Goal: Transaction & Acquisition: Obtain resource

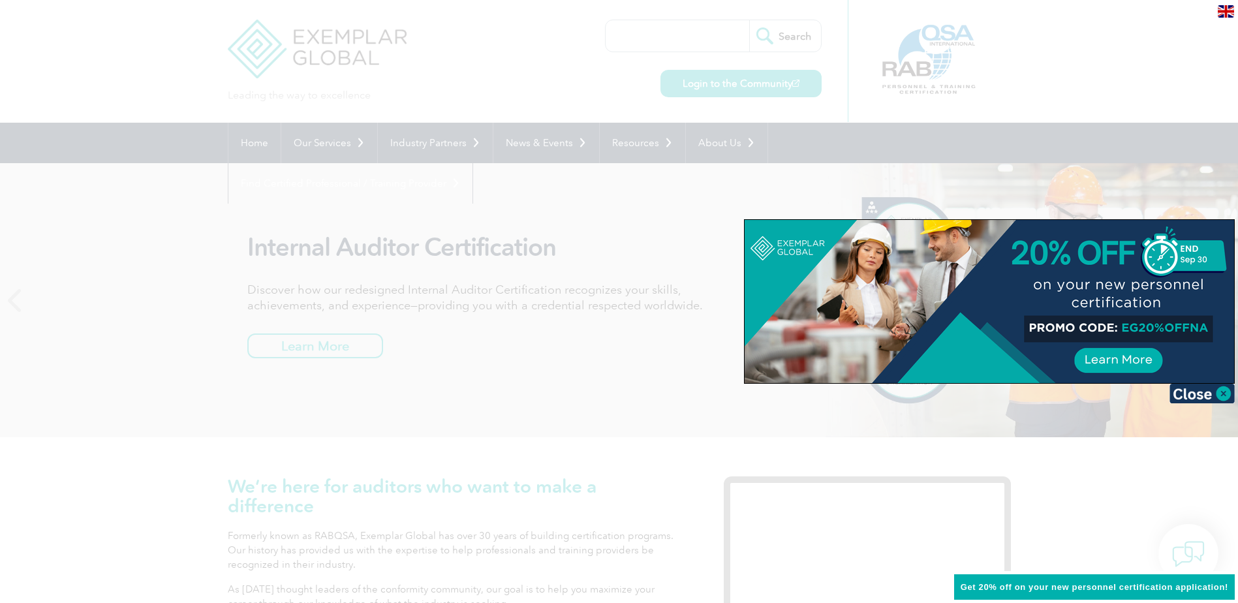
click at [76, 76] on div at bounding box center [619, 301] width 1238 height 603
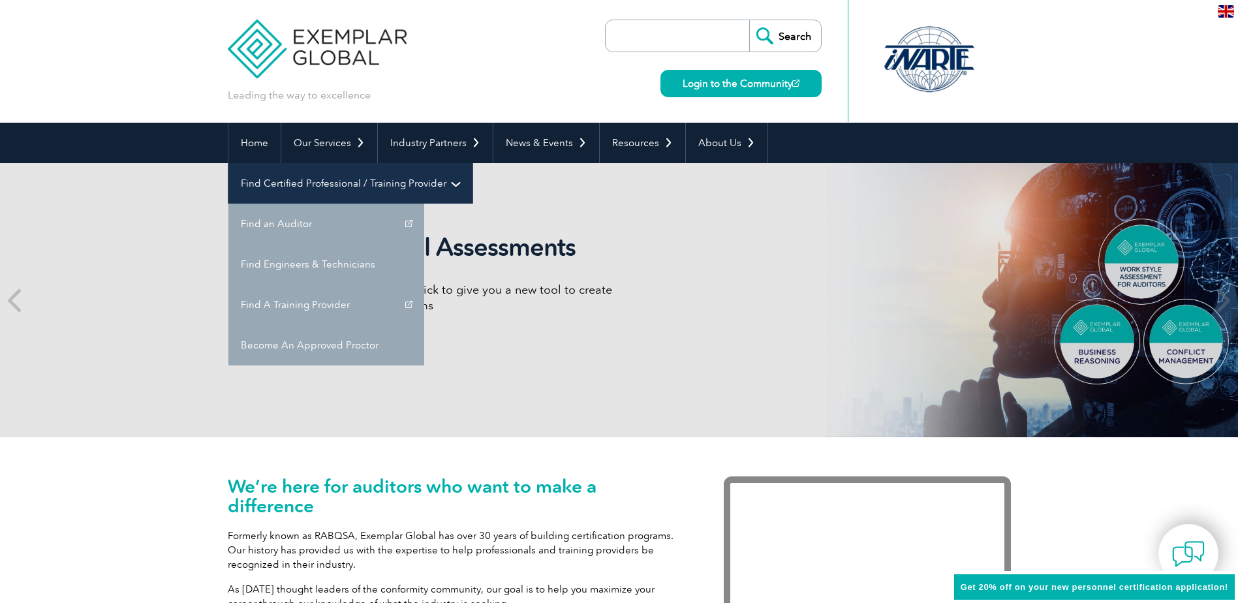
click at [473, 163] on link "Find Certified Professional / Training Provider" at bounding box center [351, 183] width 244 height 40
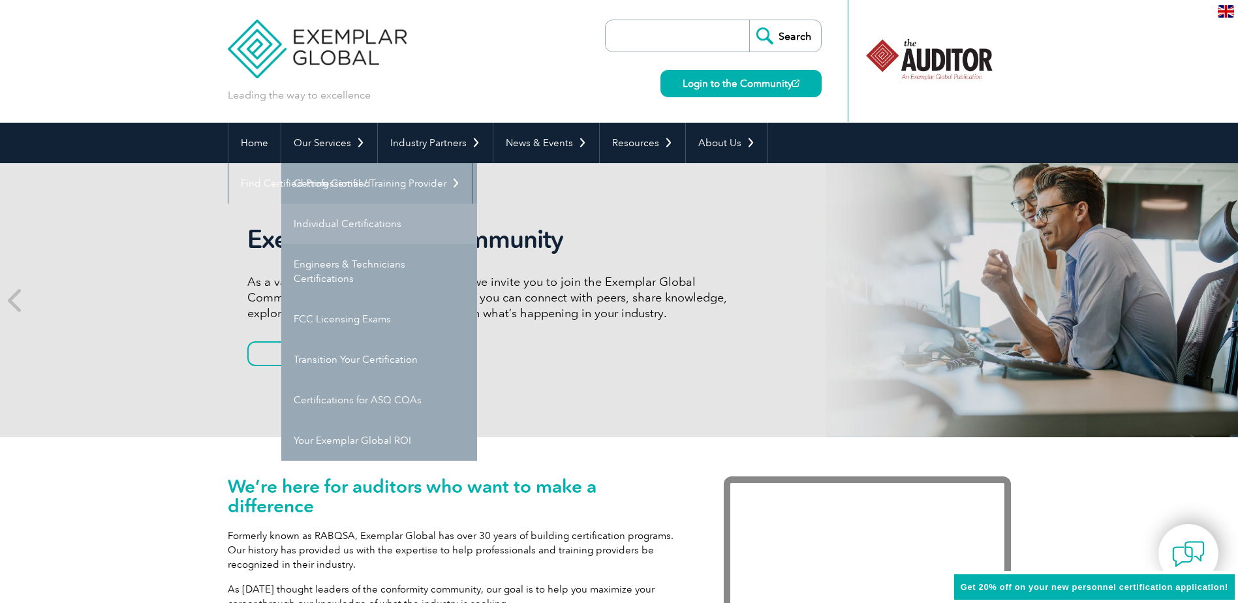
click at [321, 220] on link "Individual Certifications" at bounding box center [379, 224] width 196 height 40
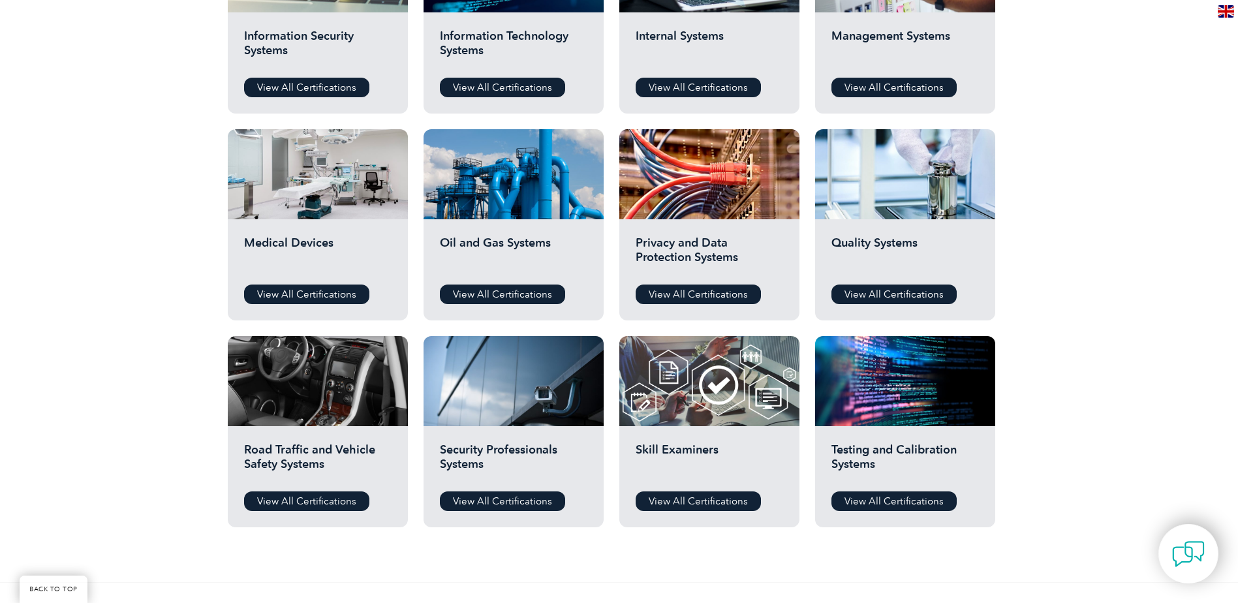
scroll to position [783, 0]
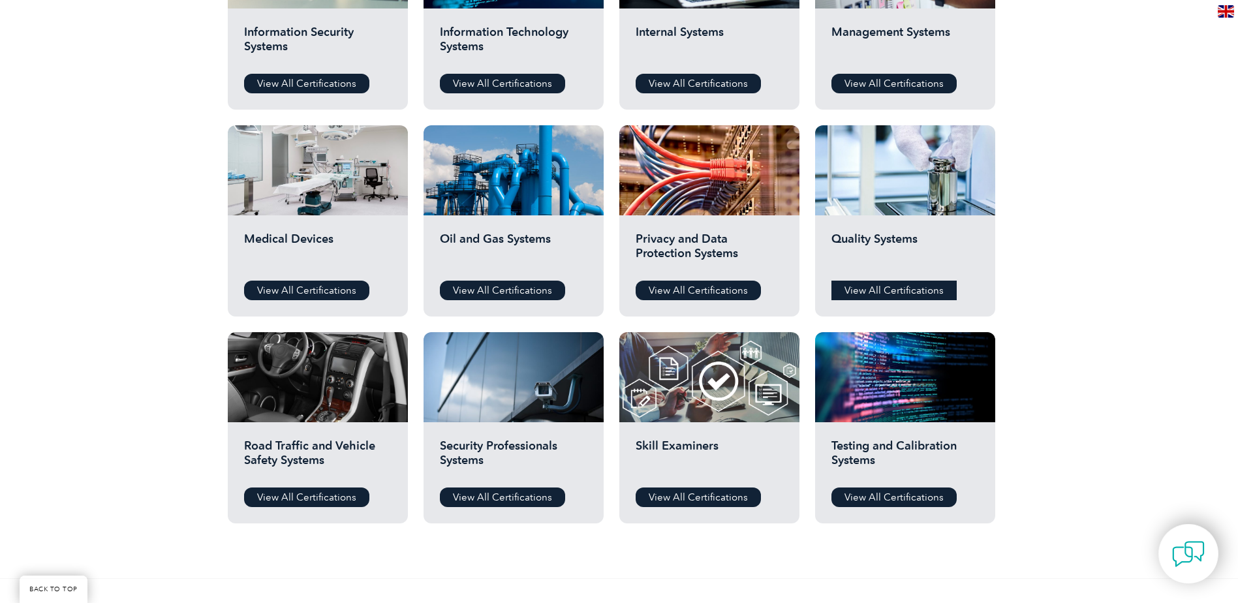
click at [888, 289] on link "View All Certifications" at bounding box center [894, 291] width 125 height 20
click at [873, 84] on link "View All Certifications" at bounding box center [894, 84] width 125 height 20
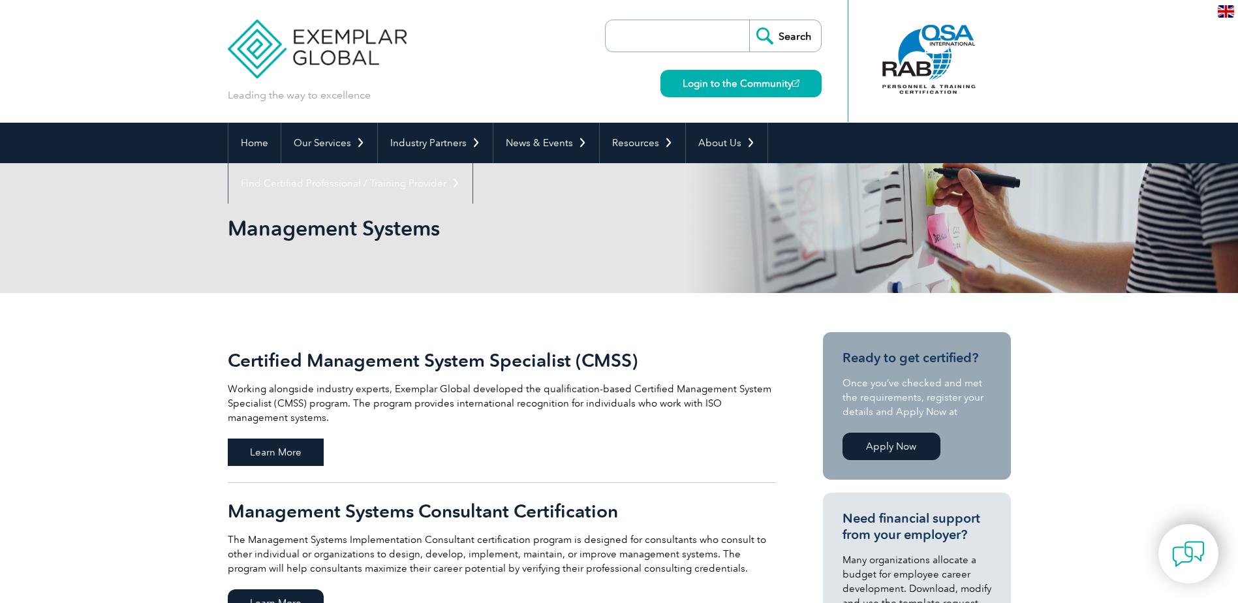
click at [268, 449] on span "Learn More" at bounding box center [276, 452] width 96 height 27
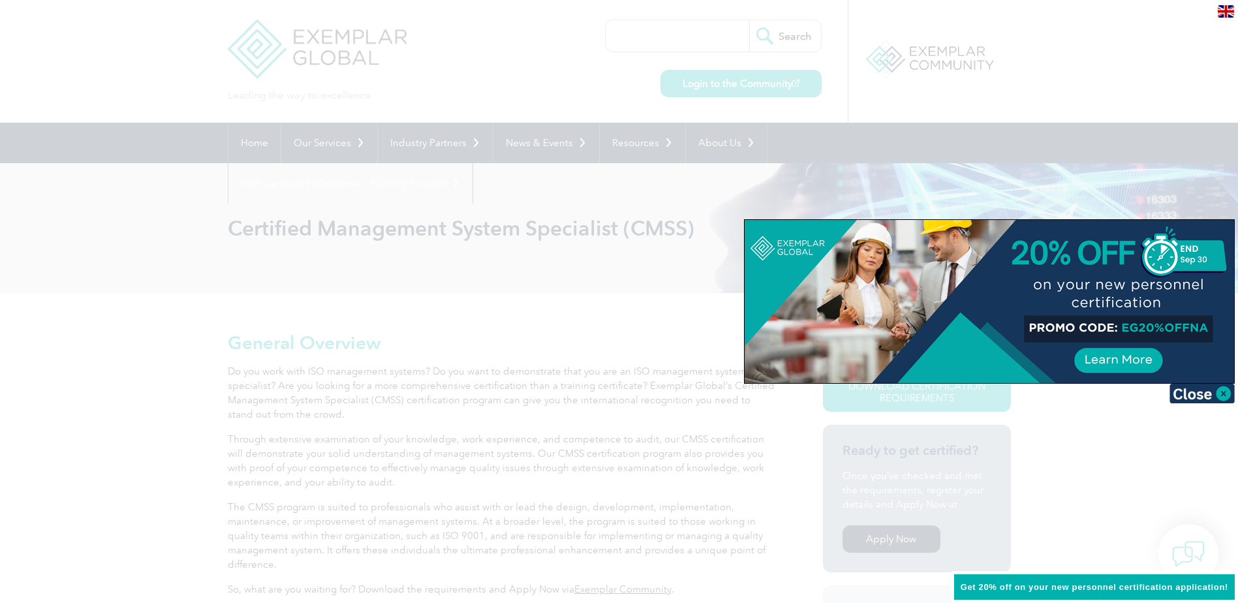
click at [134, 372] on div at bounding box center [619, 301] width 1238 height 603
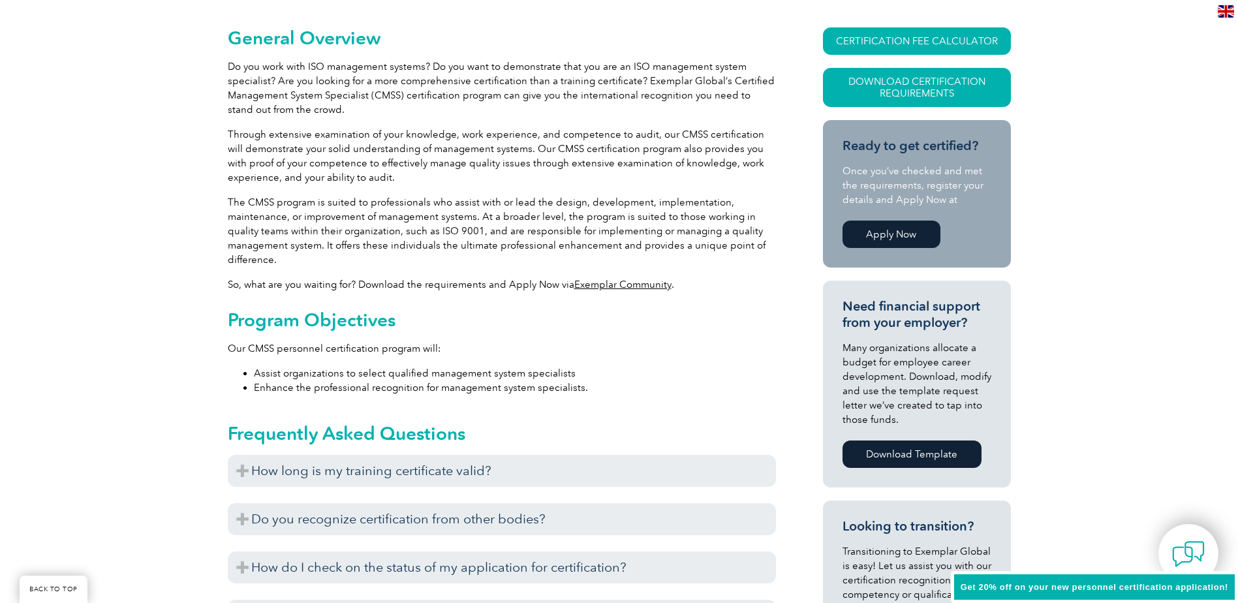
scroll to position [326, 0]
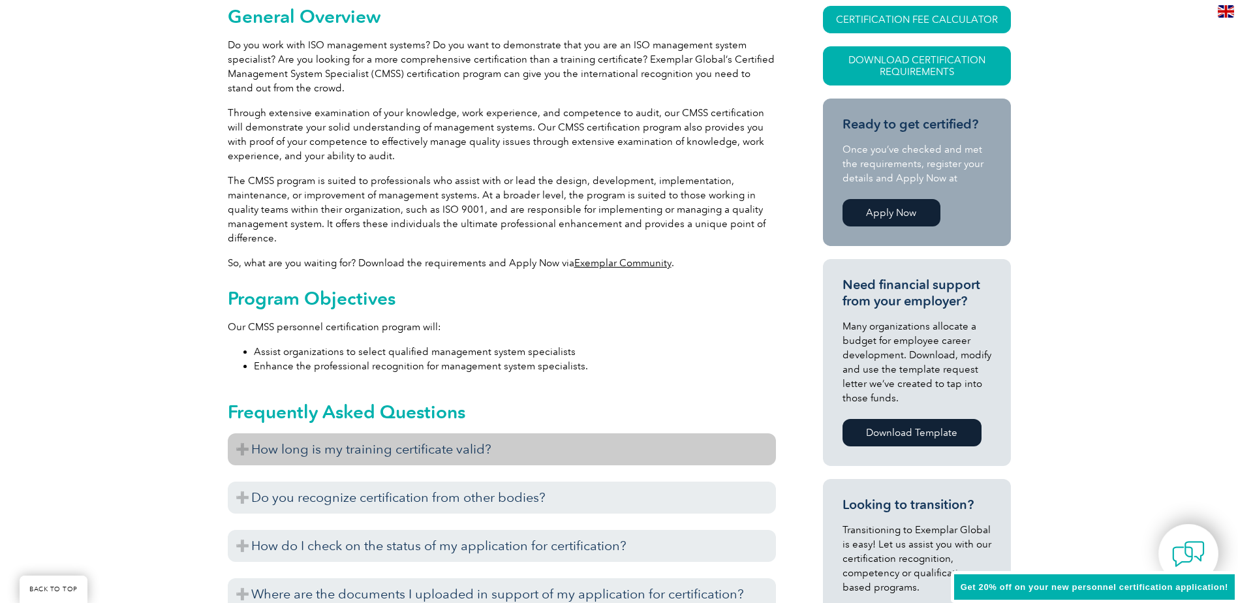
click at [338, 450] on h3 "How long is my training certificate valid?" at bounding box center [502, 450] width 548 height 32
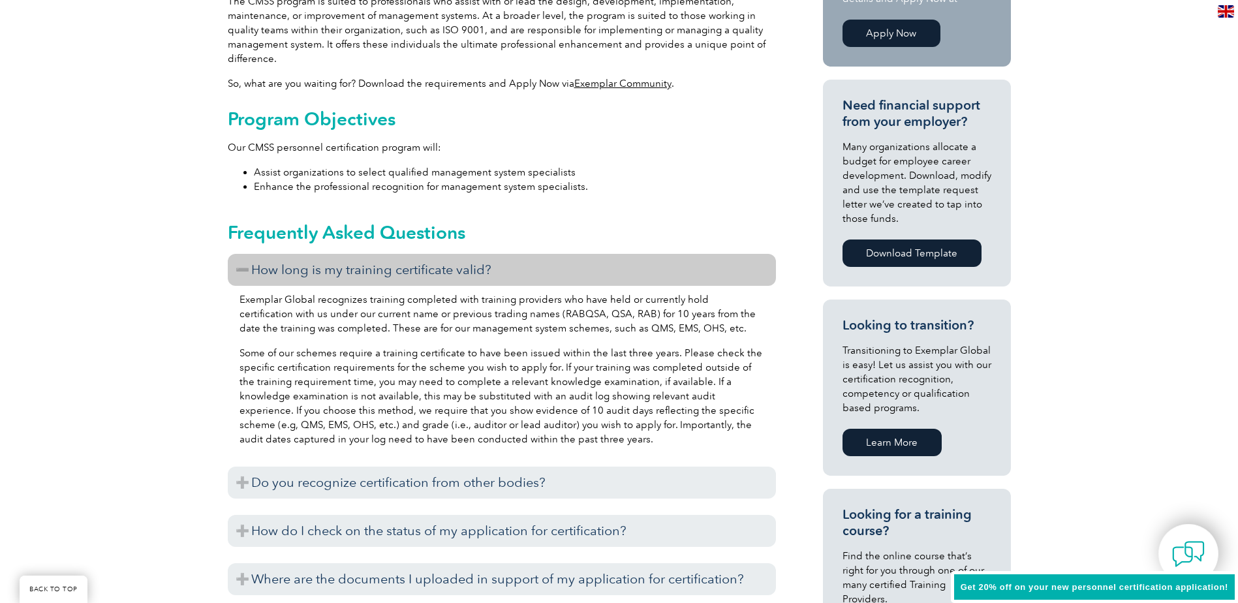
scroll to position [522, 0]
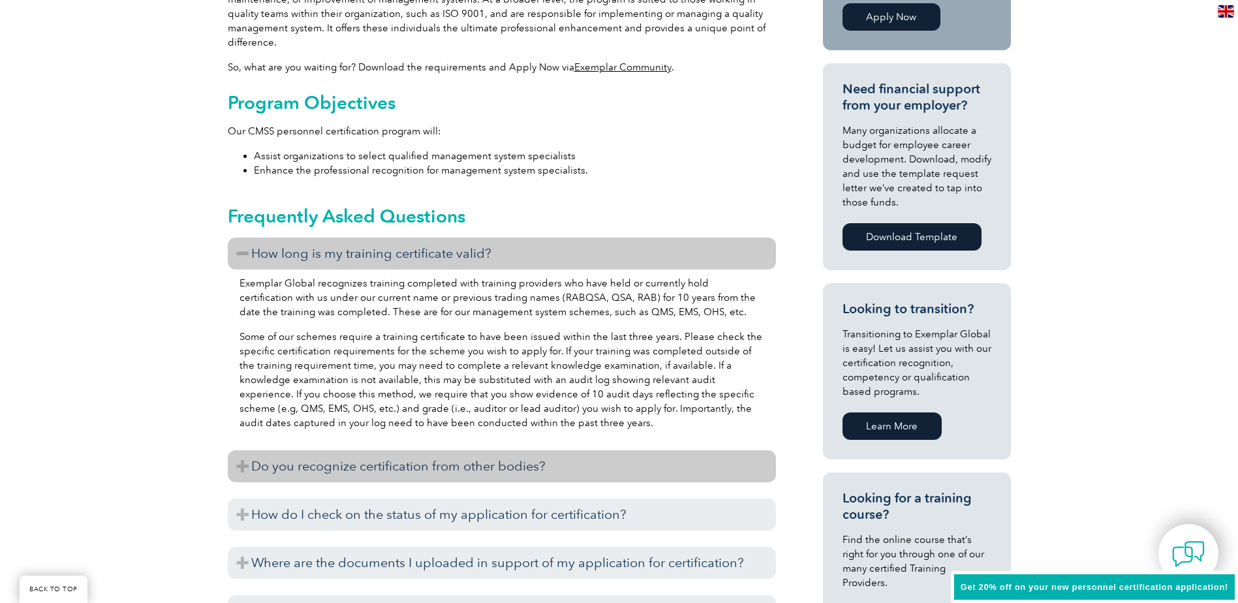
click at [330, 467] on h3 "Do you recognize certification from other bodies?" at bounding box center [502, 466] width 548 height 32
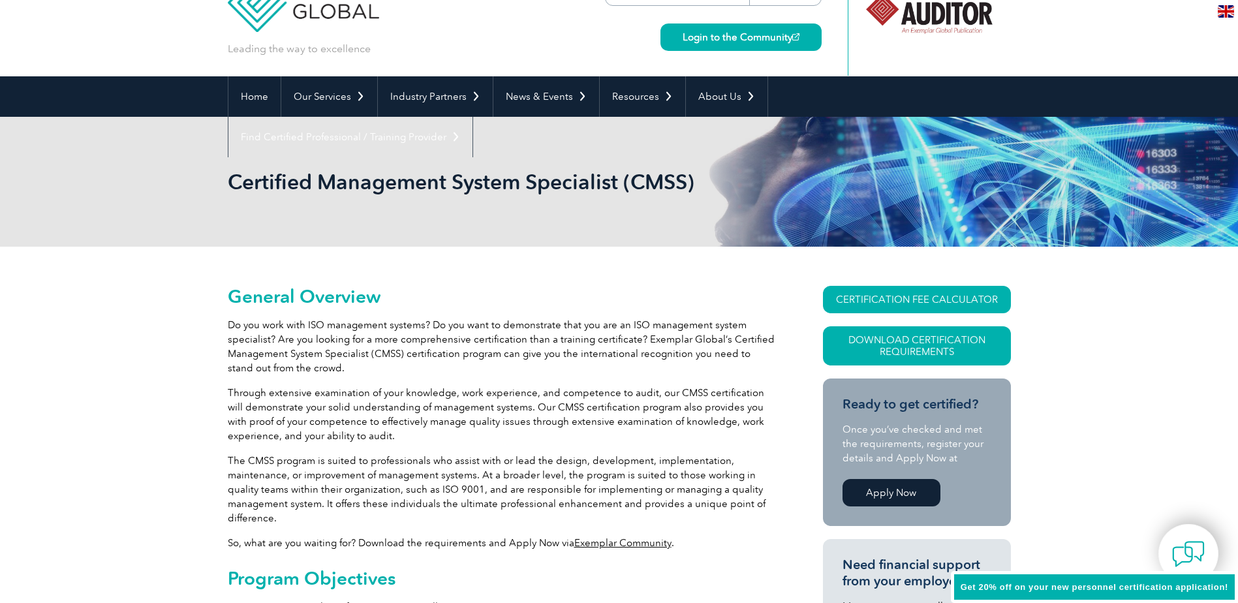
scroll to position [0, 0]
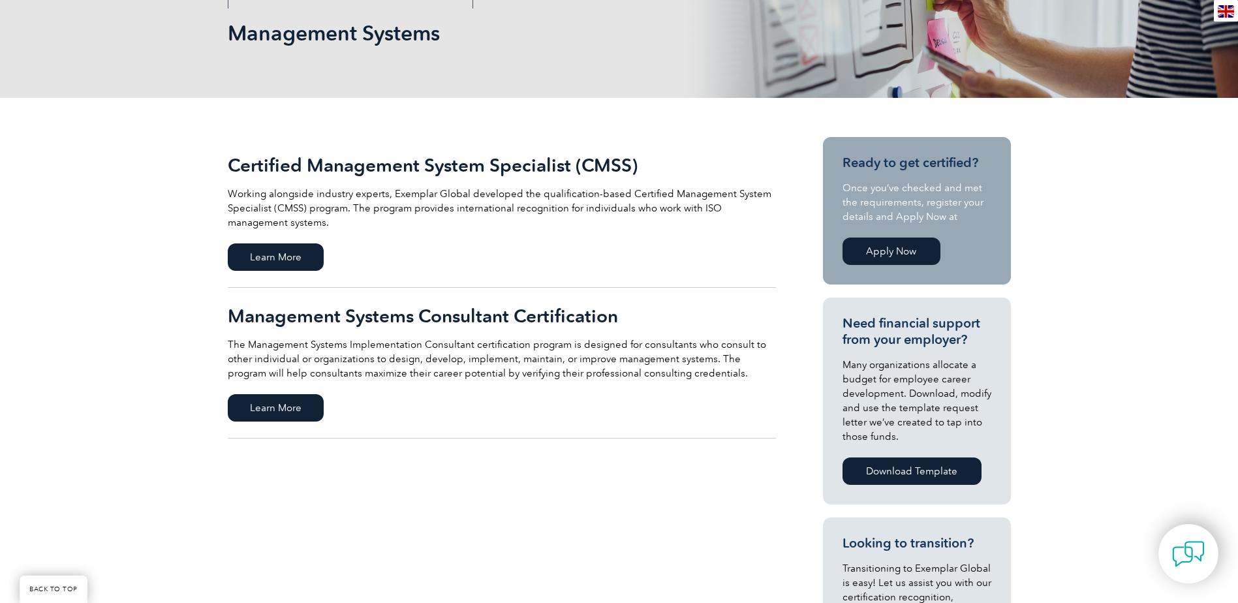
scroll to position [196, 0]
click at [268, 407] on span "Learn More" at bounding box center [276, 407] width 96 height 27
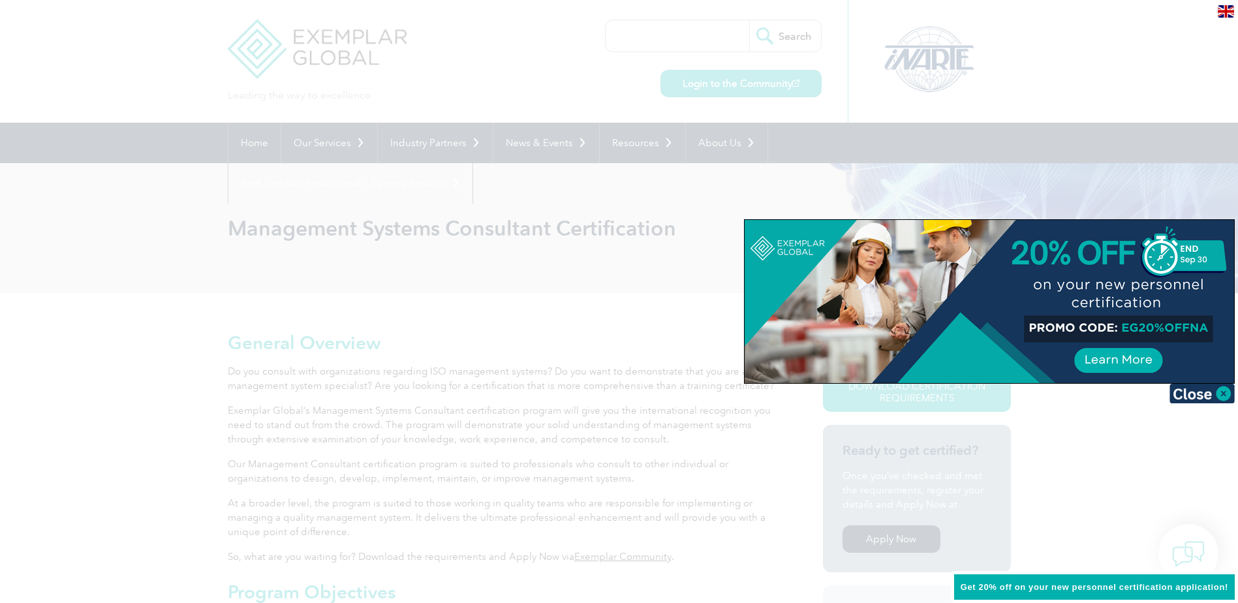
click at [139, 394] on div at bounding box center [619, 301] width 1238 height 603
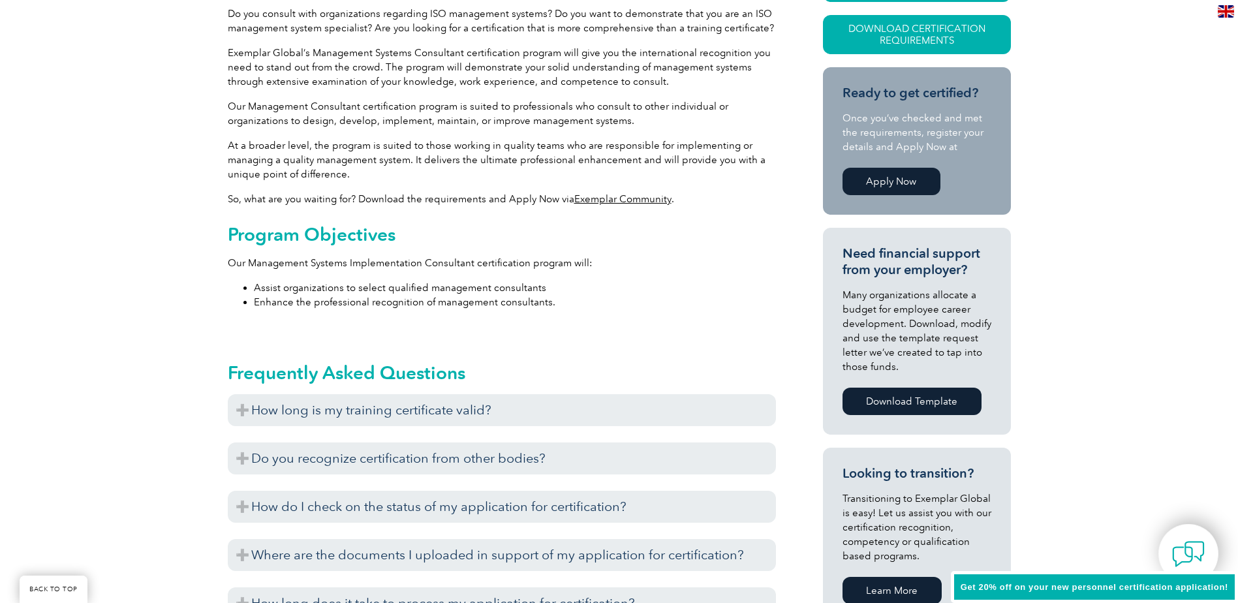
scroll to position [392, 0]
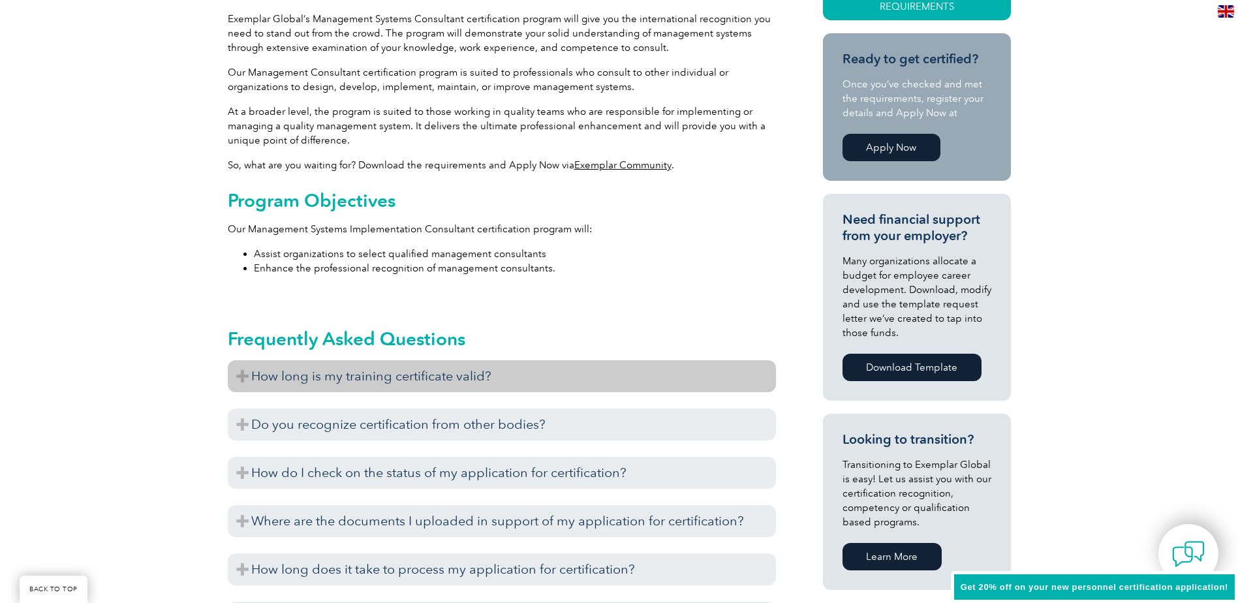
click at [316, 384] on h3 "How long is my training certificate valid?" at bounding box center [502, 376] width 548 height 32
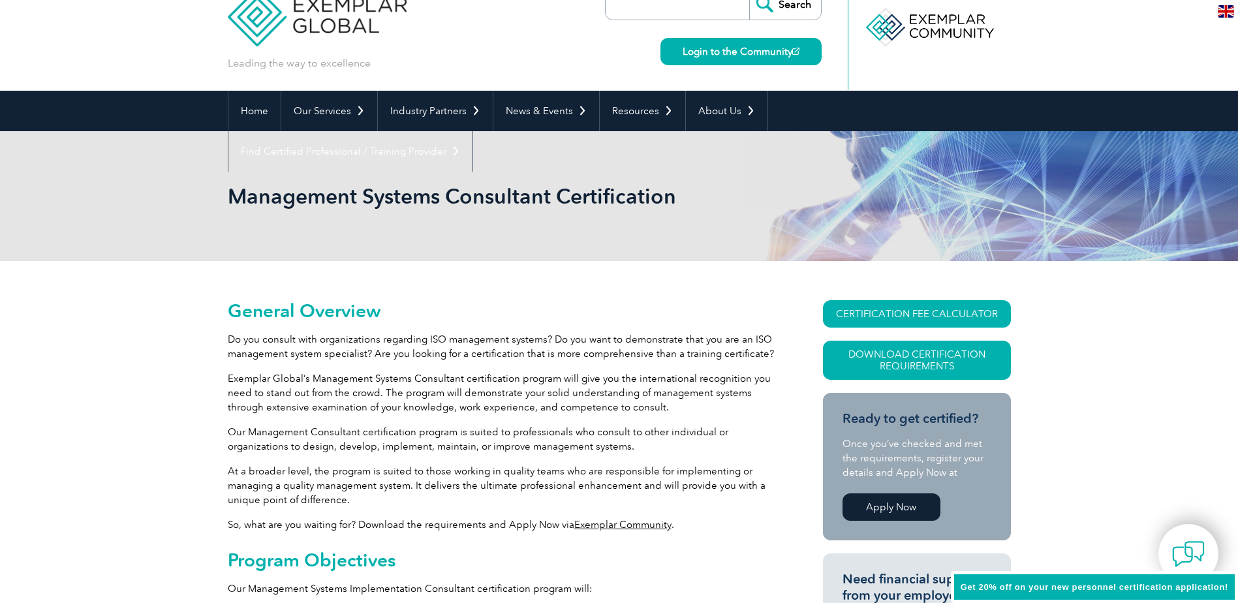
scroll to position [0, 0]
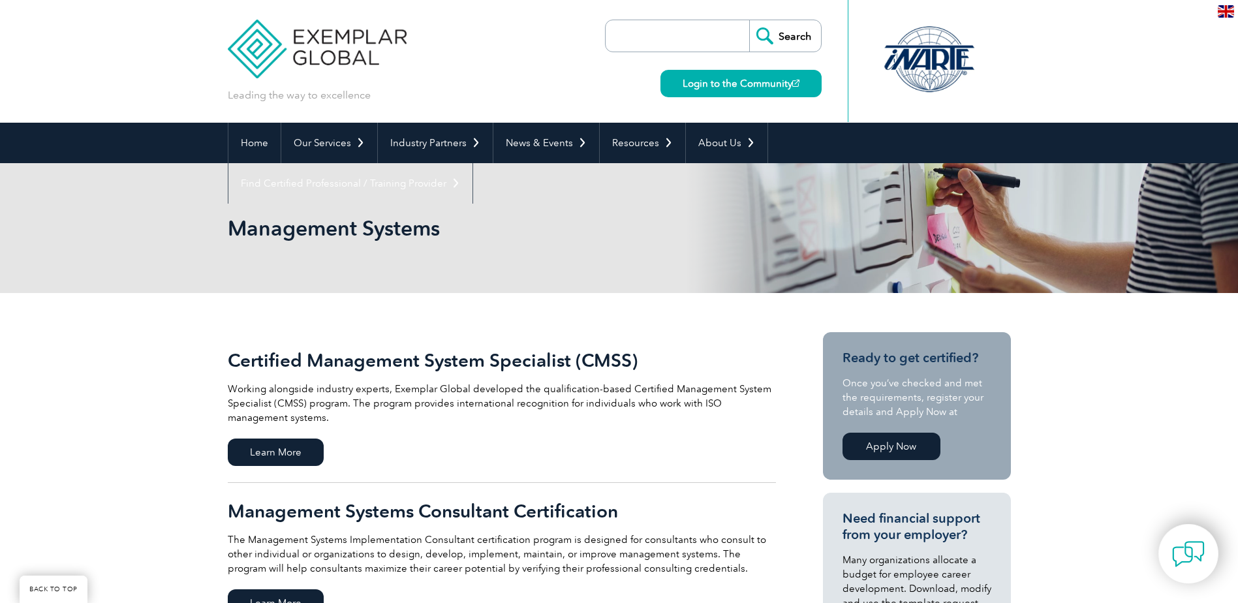
scroll to position [196, 0]
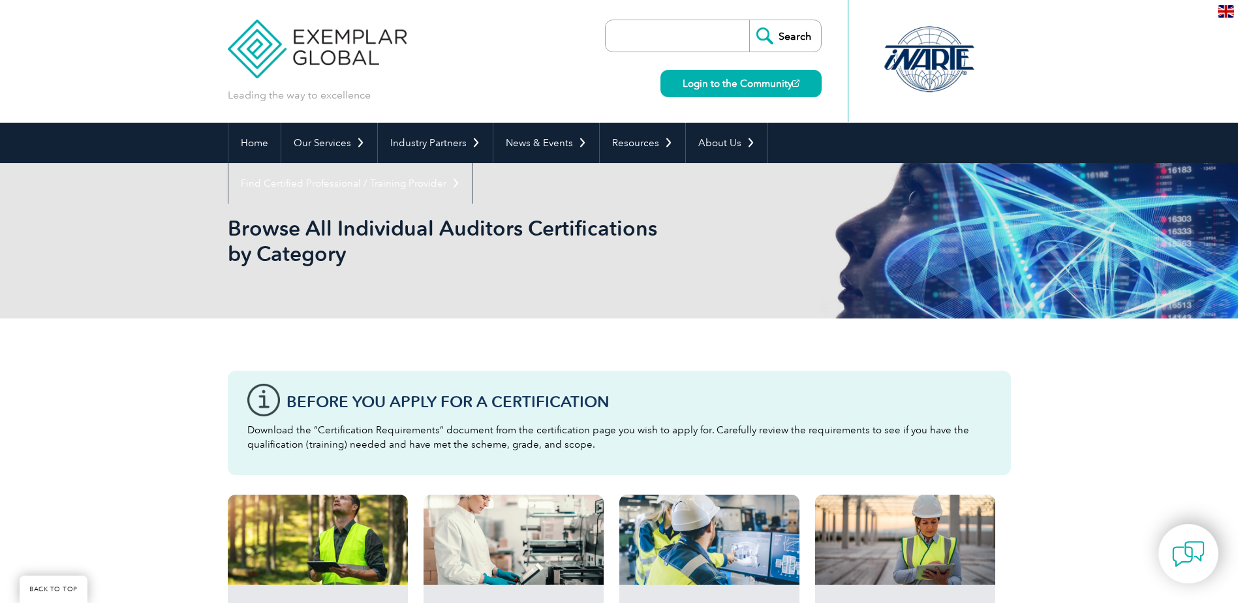
scroll to position [783, 0]
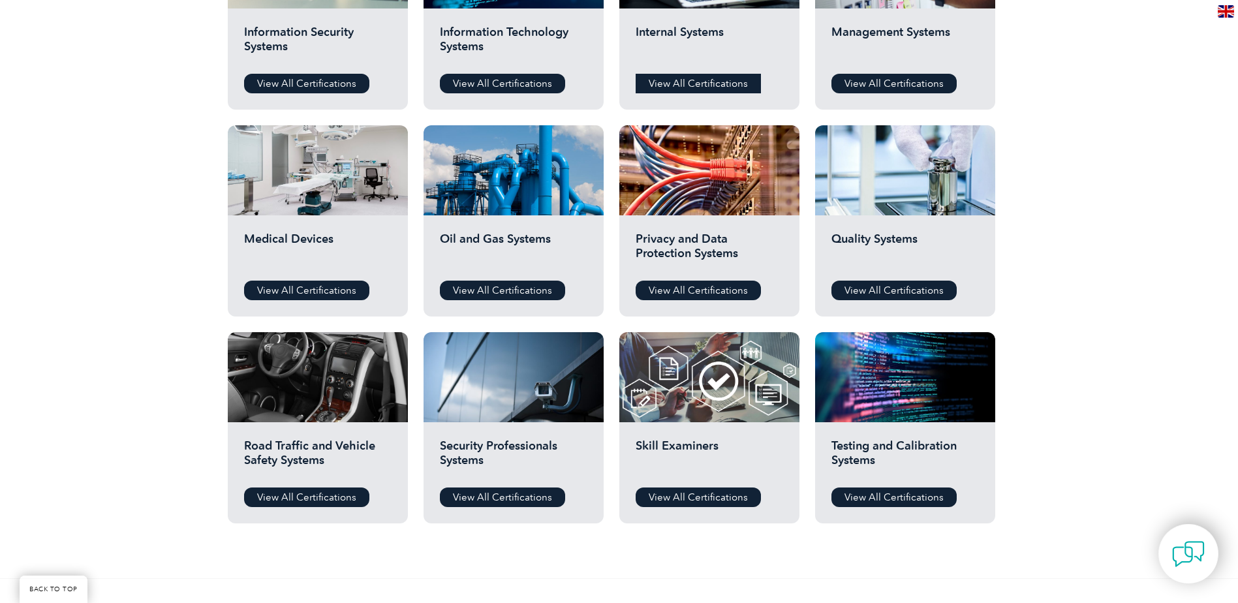
click at [733, 83] on link "View All Certifications" at bounding box center [698, 84] width 125 height 20
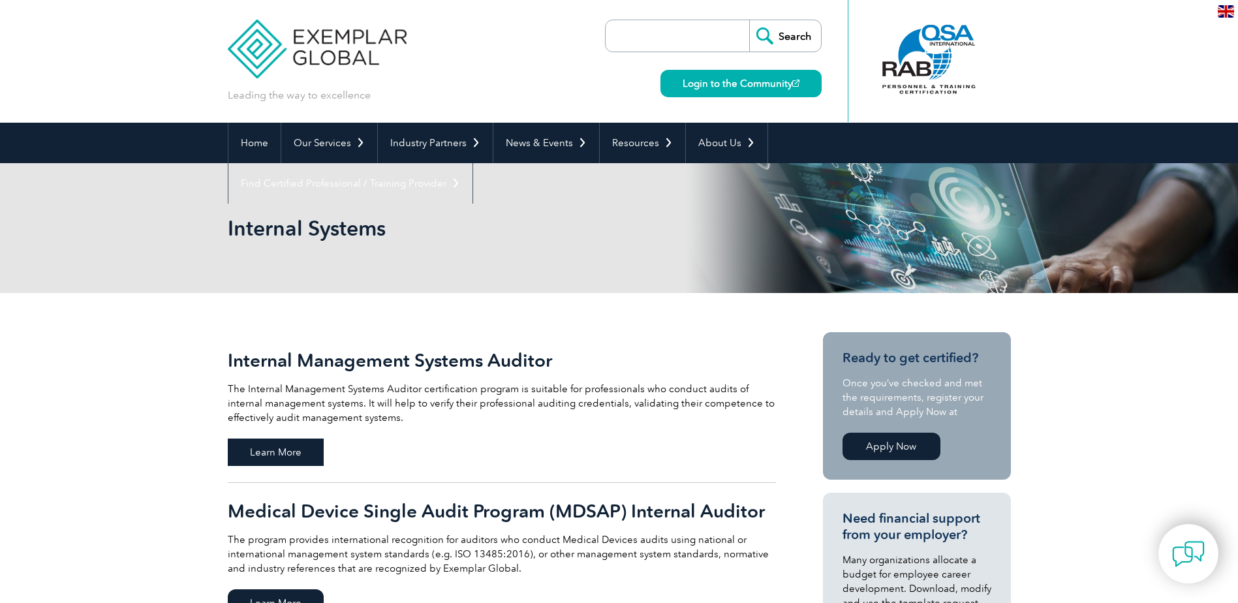
click at [253, 454] on span "Learn More" at bounding box center [276, 452] width 96 height 27
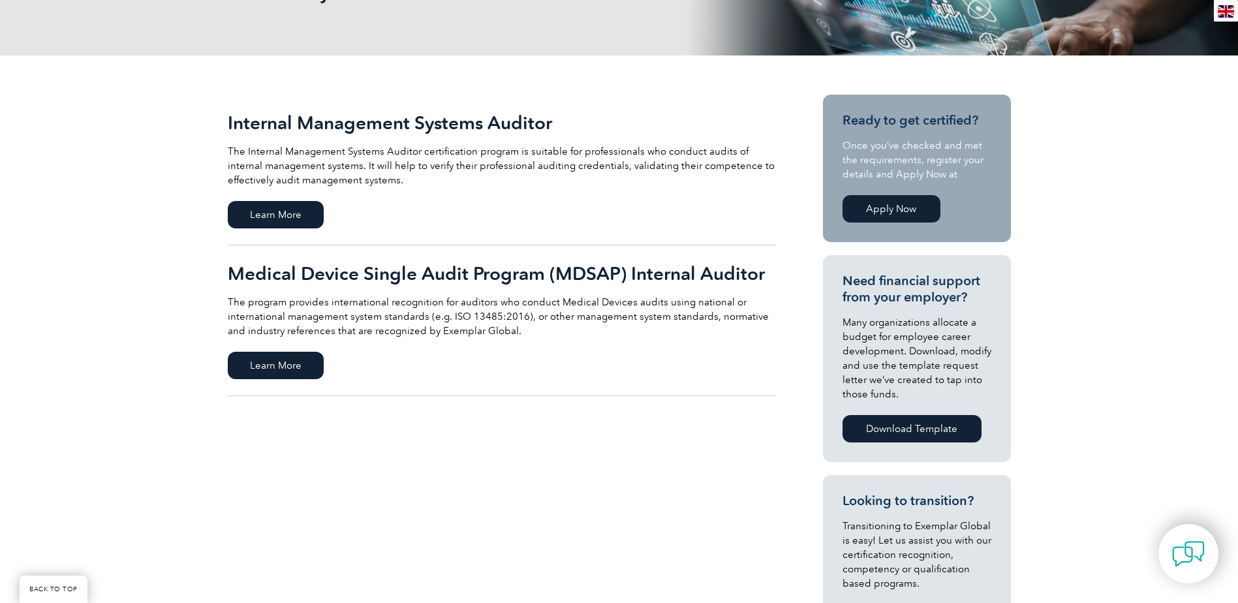
scroll to position [261, 0]
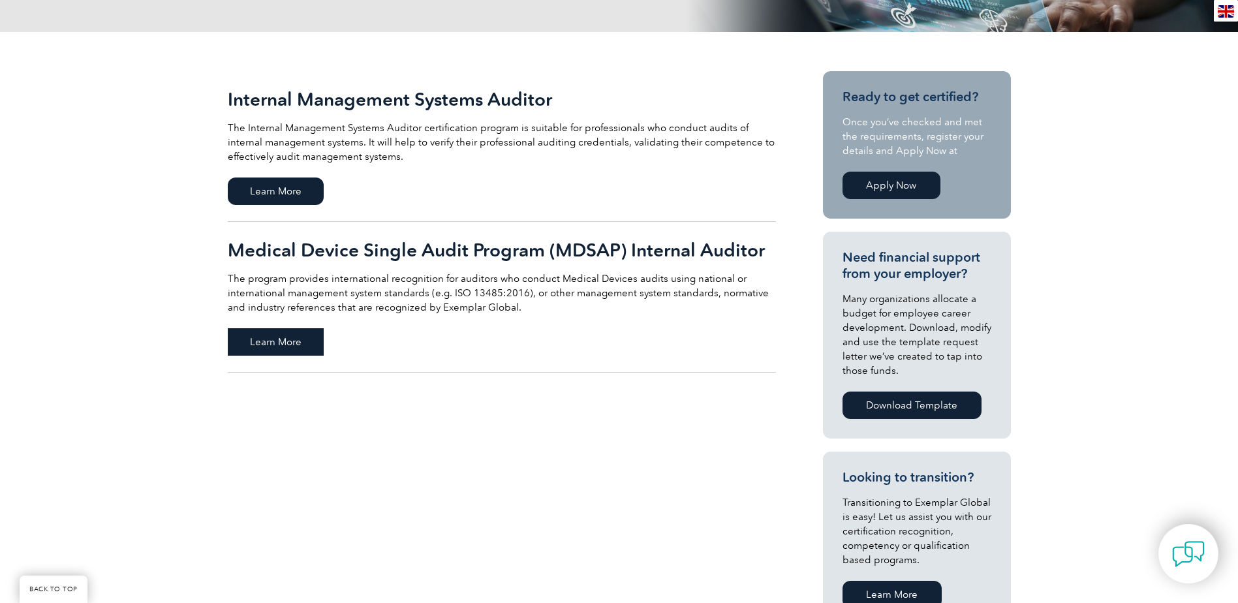
click at [255, 336] on span "Learn More" at bounding box center [276, 341] width 96 height 27
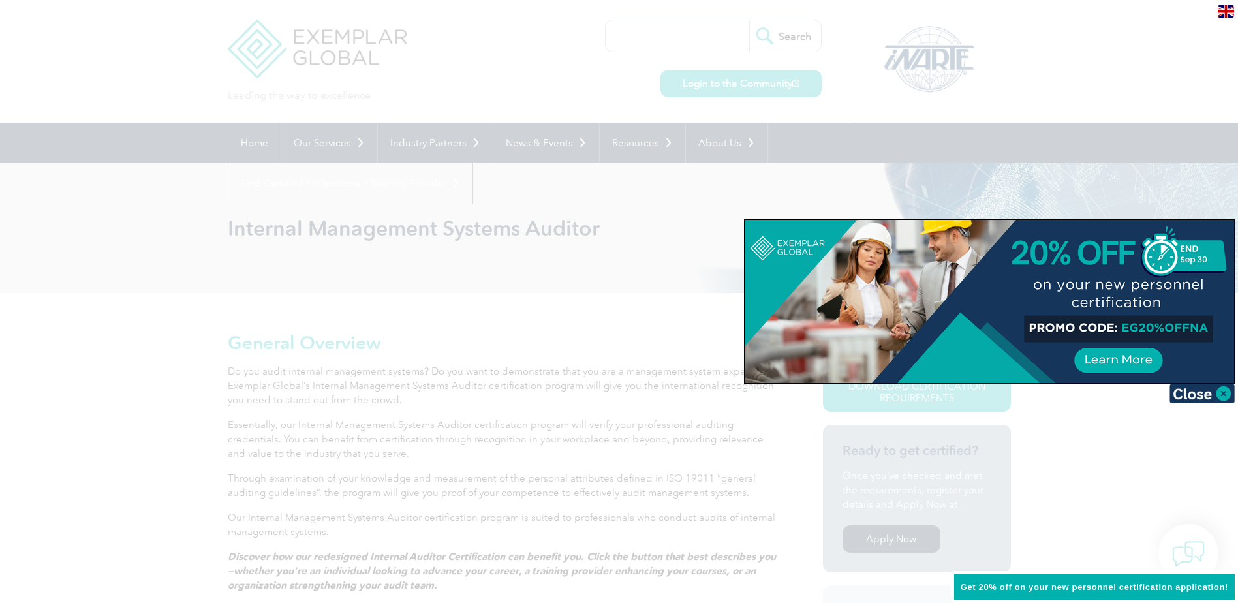
click at [132, 386] on div at bounding box center [619, 301] width 1238 height 603
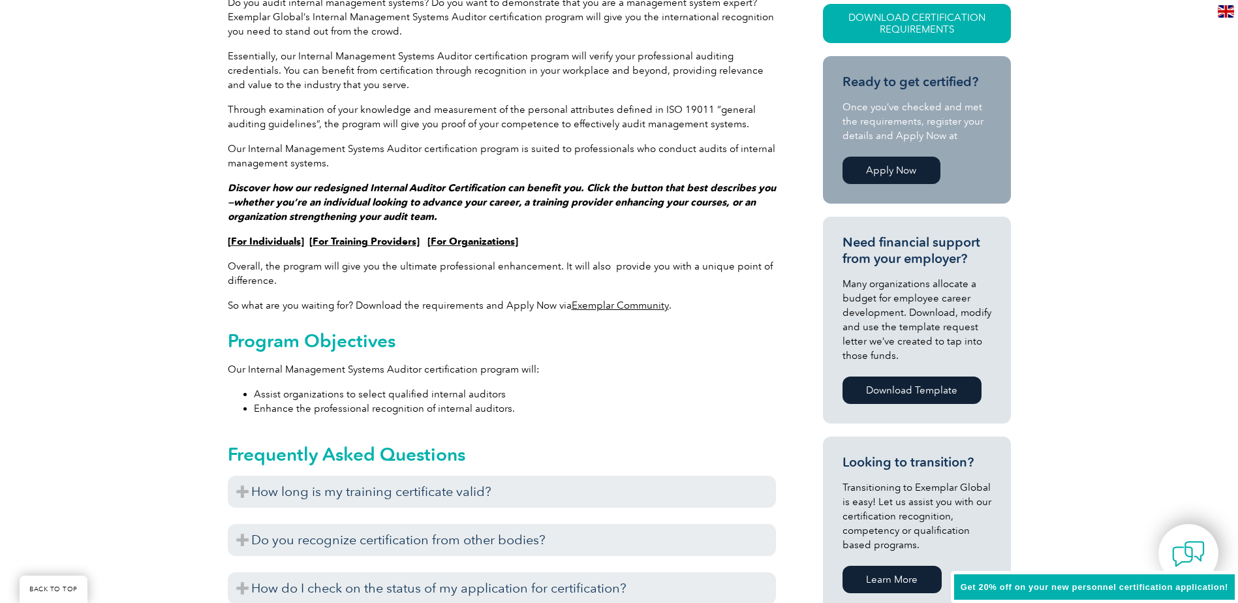
scroll to position [392, 0]
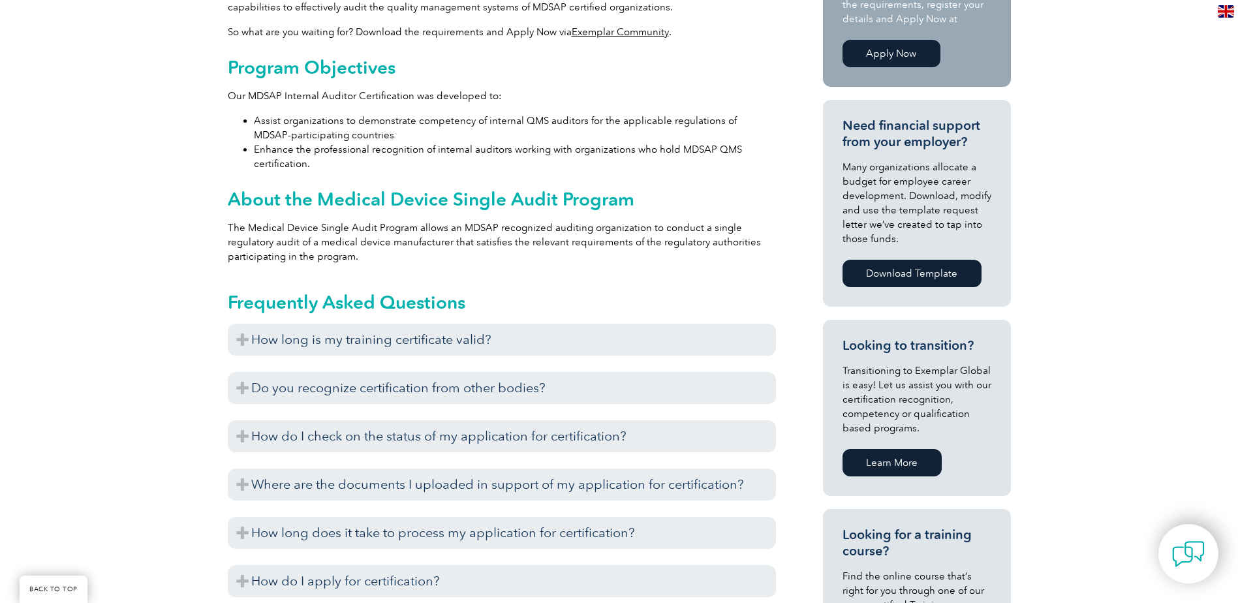
scroll to position [522, 0]
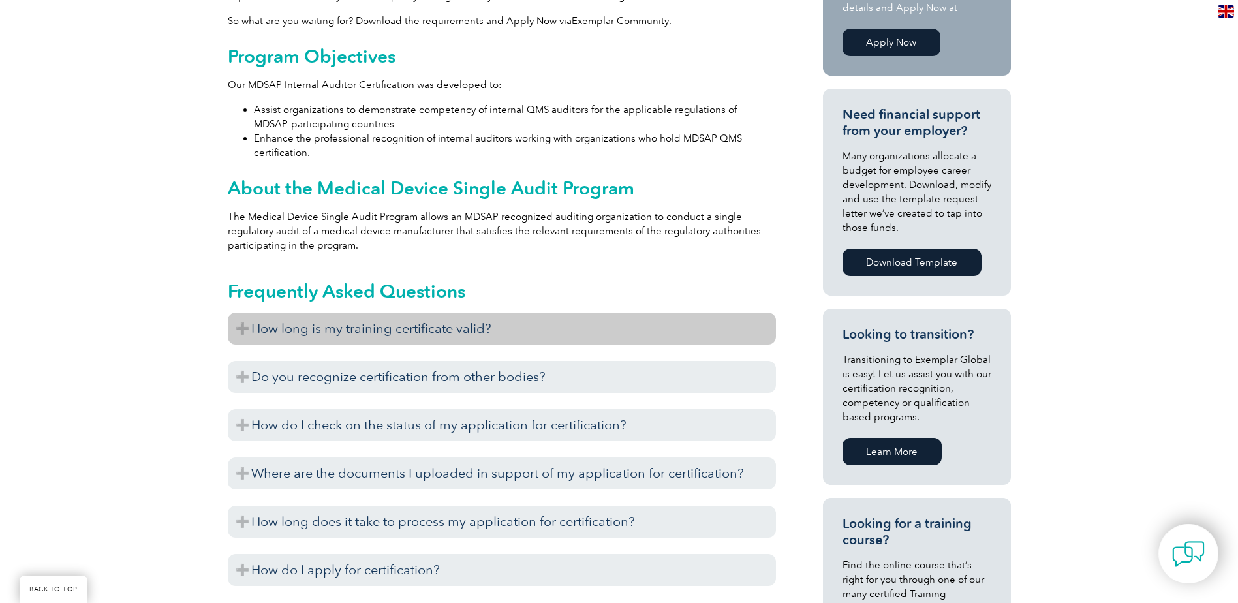
click at [258, 329] on h3 "How long is my training certificate valid?" at bounding box center [502, 329] width 548 height 32
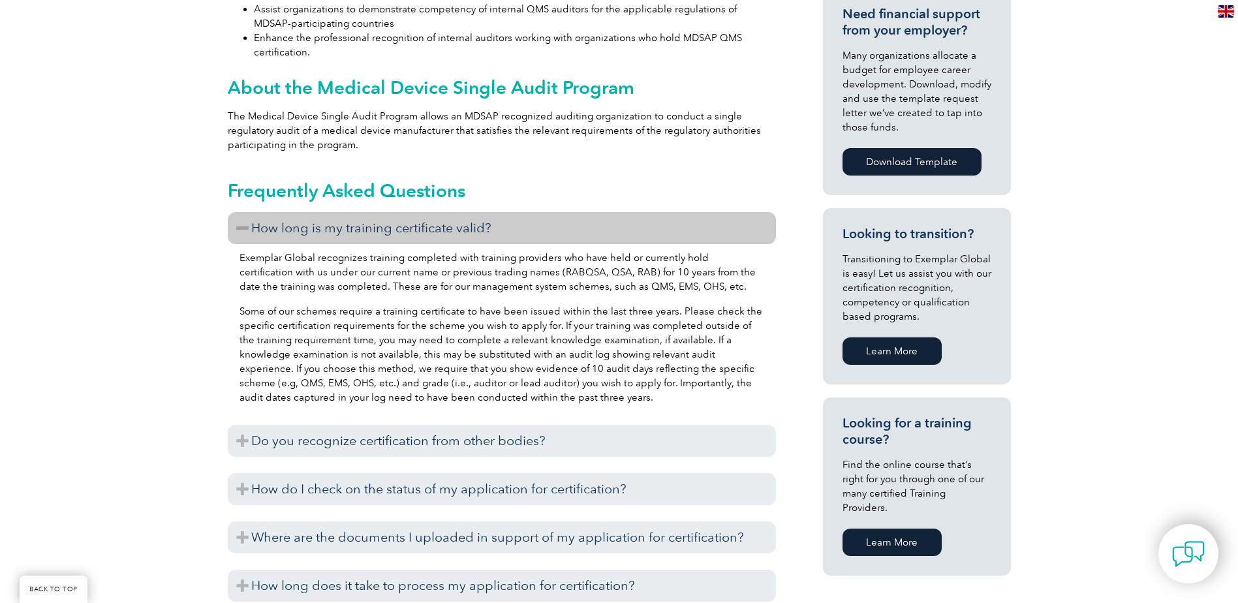
scroll to position [653, 0]
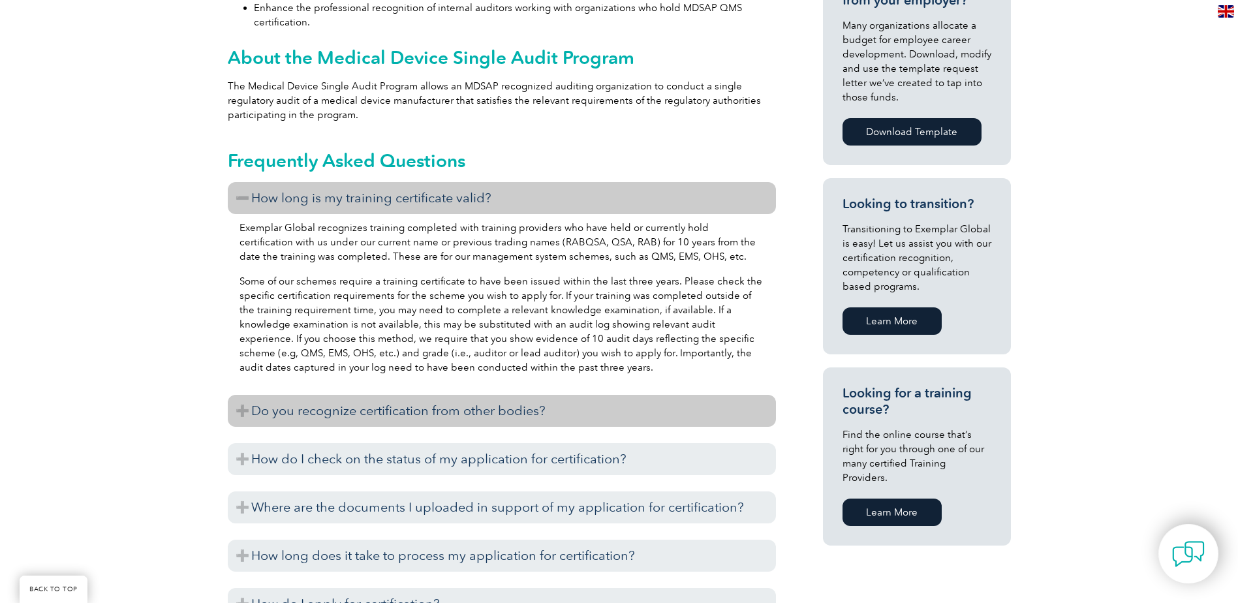
click at [286, 415] on h3 "Do you recognize certification from other bodies?" at bounding box center [502, 411] width 548 height 32
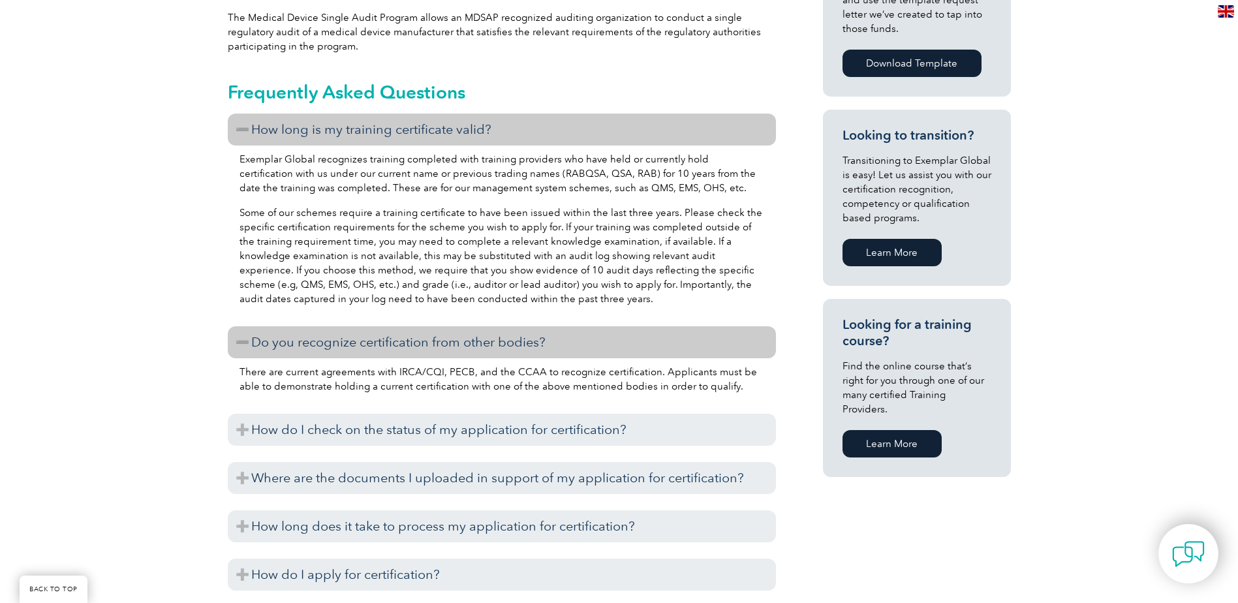
scroll to position [783, 0]
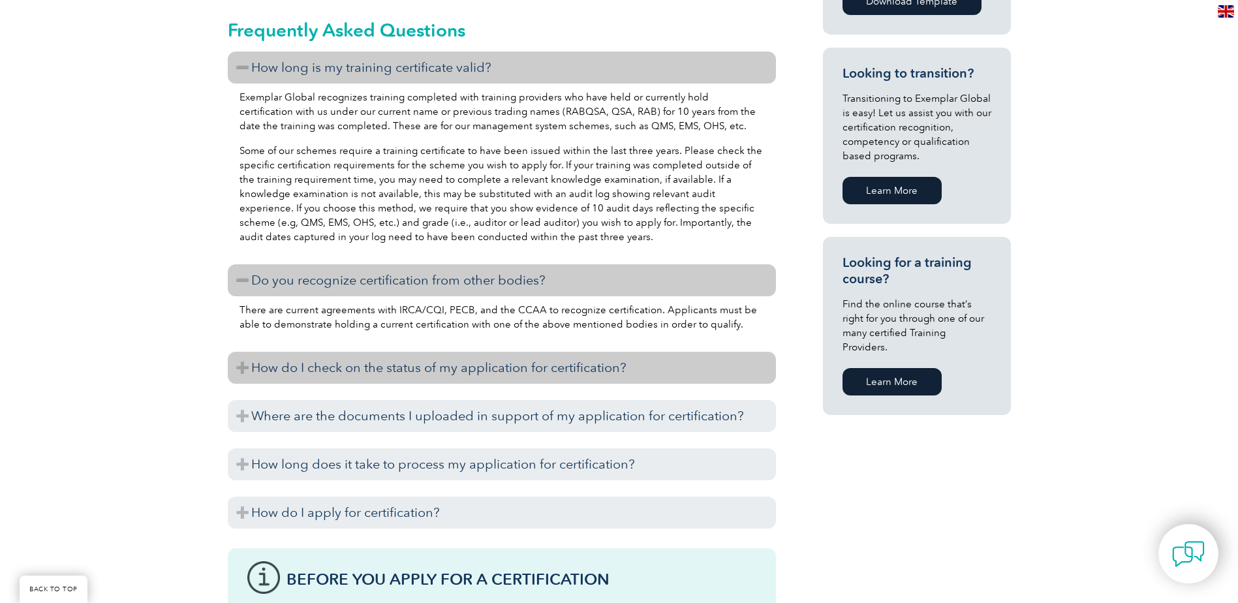
click at [315, 375] on h3 "How do I check on the status of my application for certification?" at bounding box center [502, 368] width 548 height 32
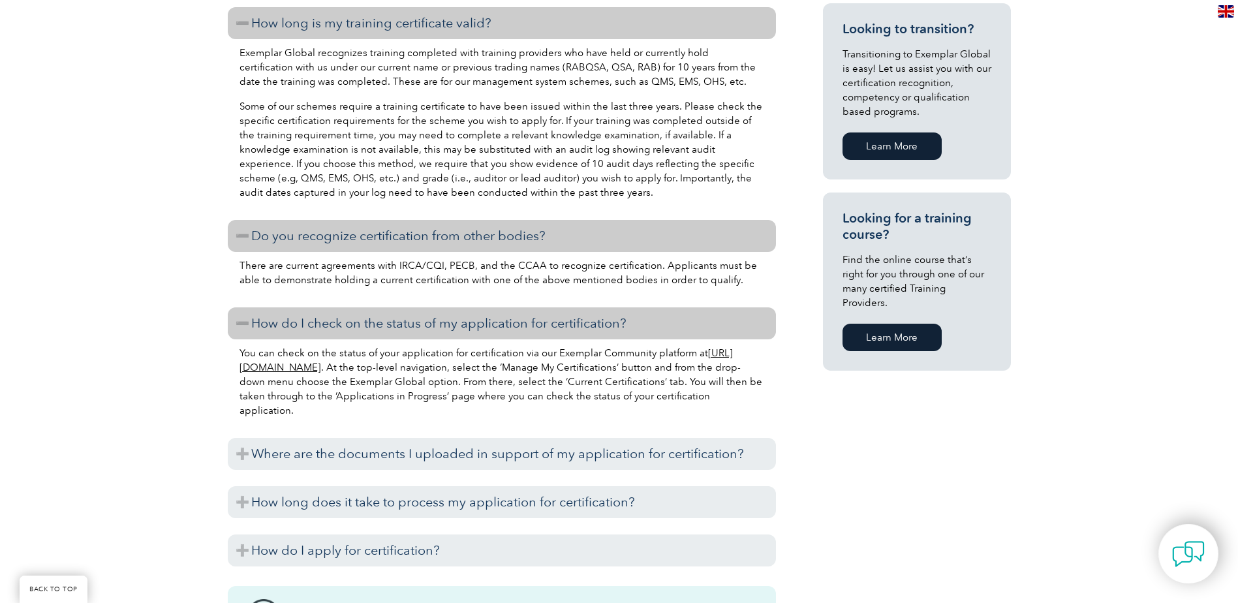
scroll to position [849, 0]
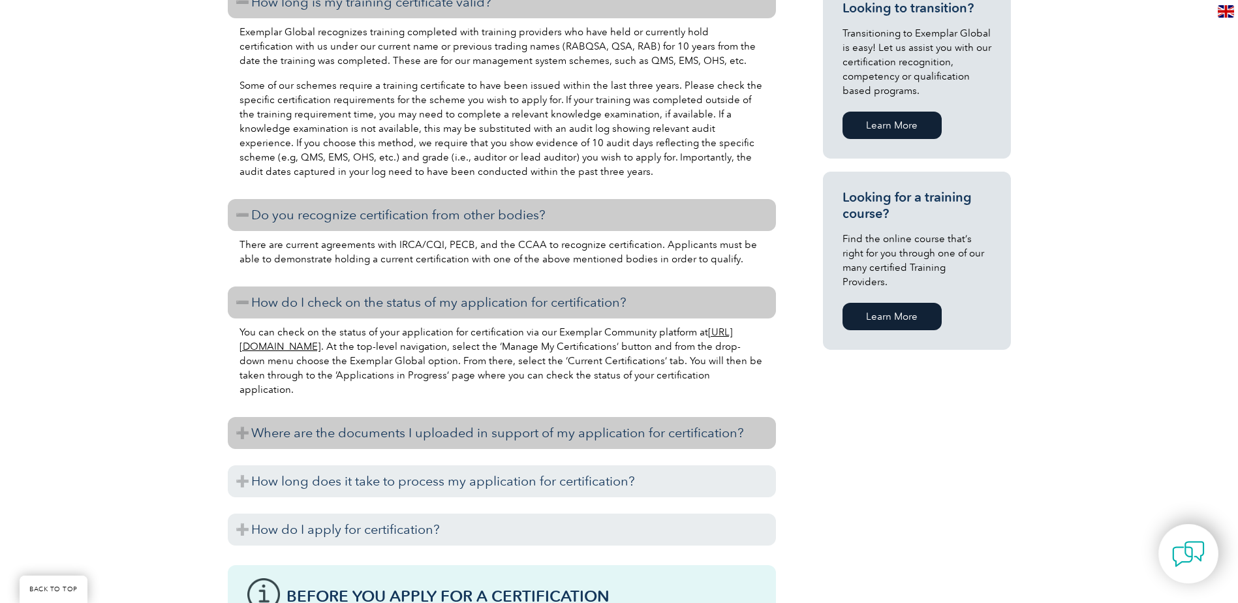
click at [328, 438] on h3 "Where are the documents I uploaded in support of my application for certificati…" at bounding box center [502, 433] width 548 height 32
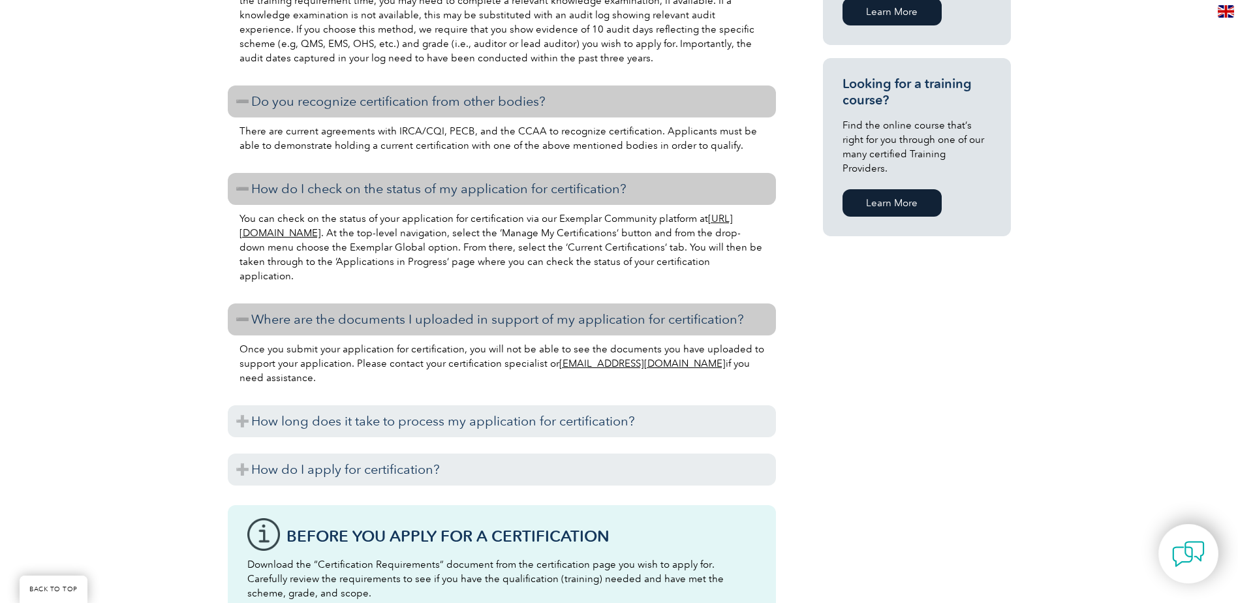
scroll to position [979, 0]
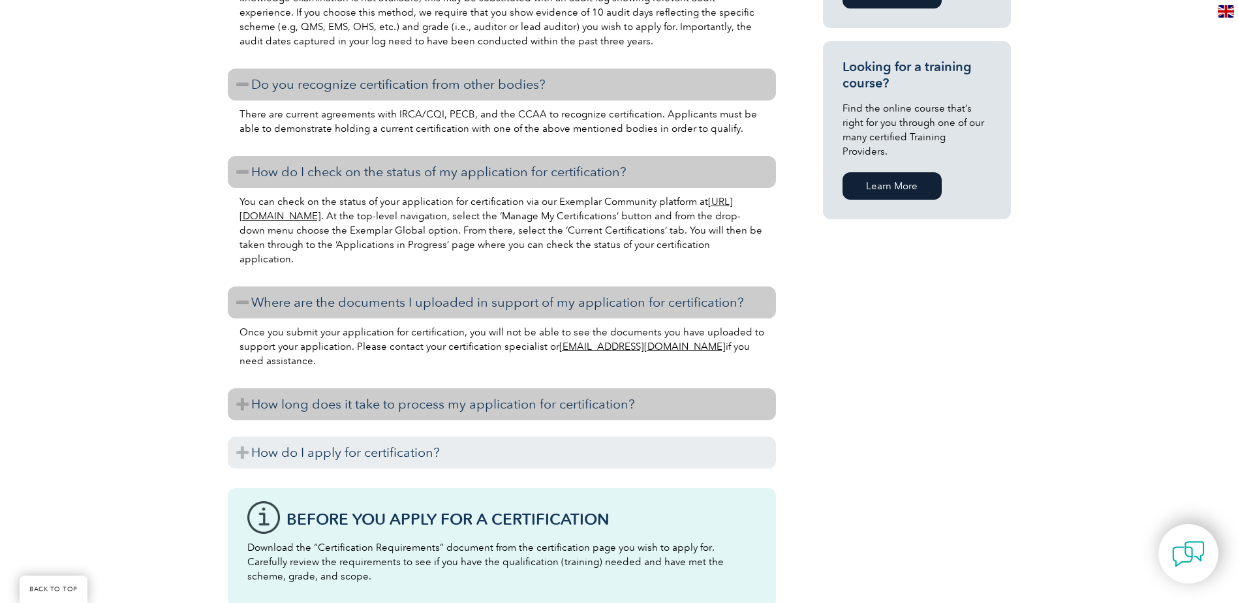
click at [343, 403] on h3 "How long does it take to process my application for certification?" at bounding box center [502, 404] width 548 height 32
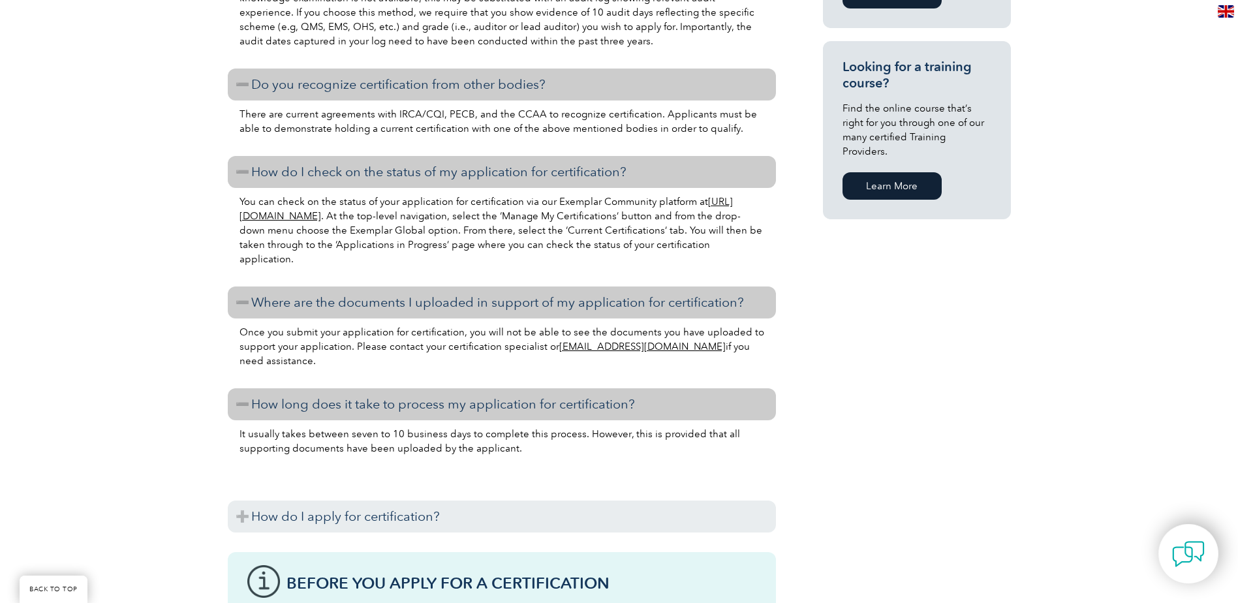
scroll to position [1045, 0]
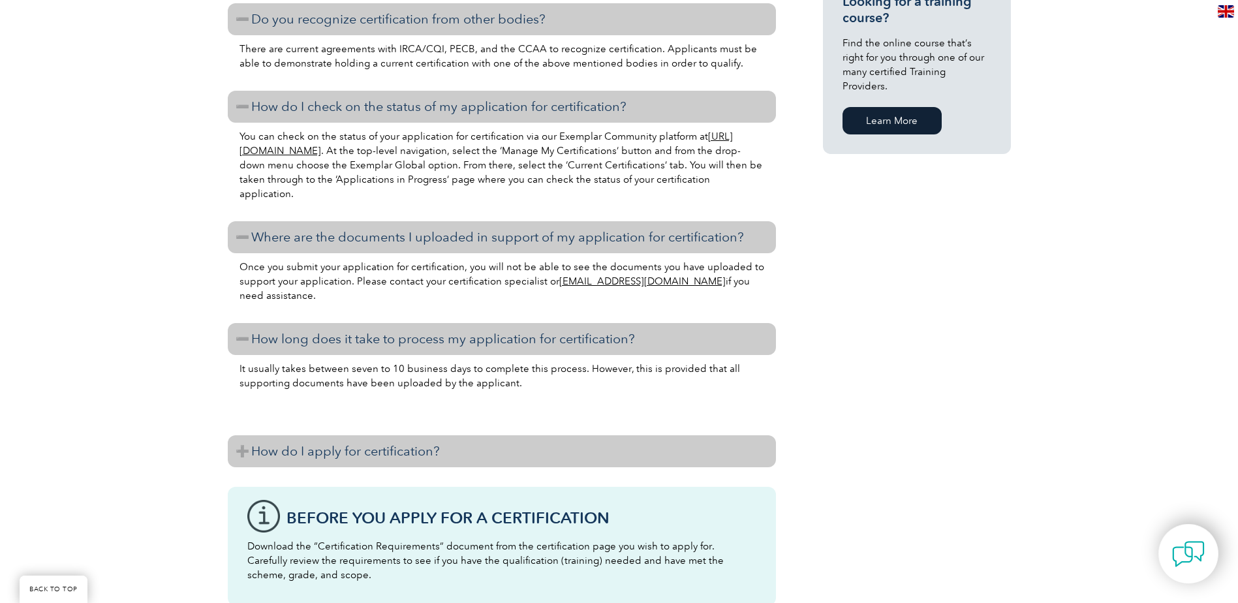
click at [351, 452] on h3 "How do I apply for certification?" at bounding box center [502, 451] width 548 height 32
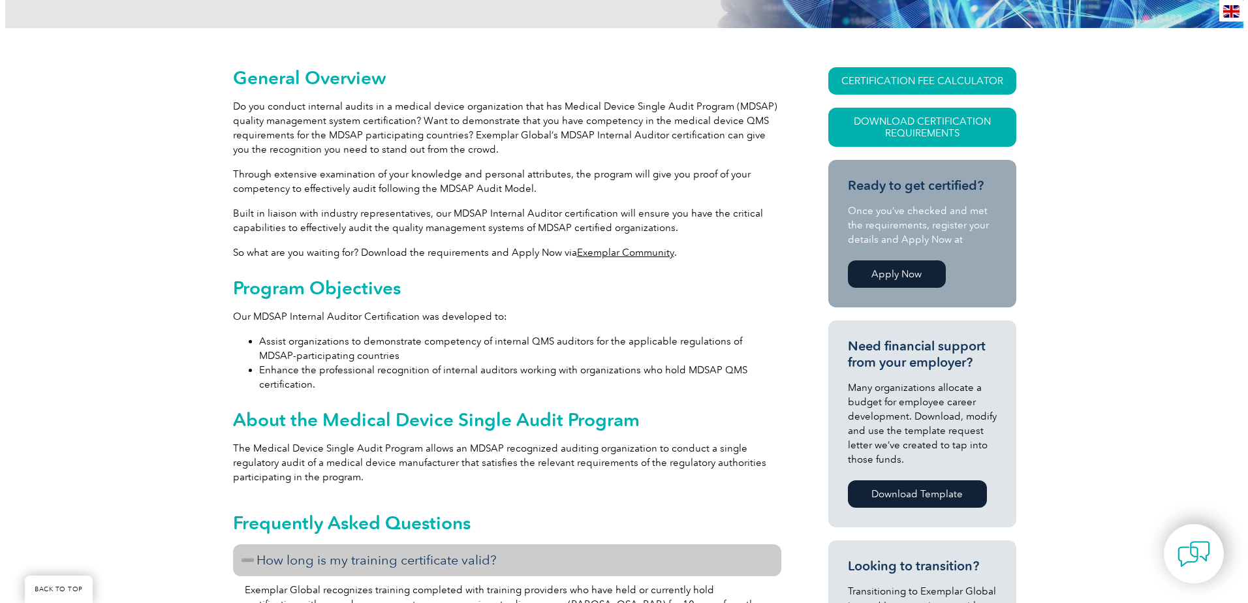
scroll to position [261, 0]
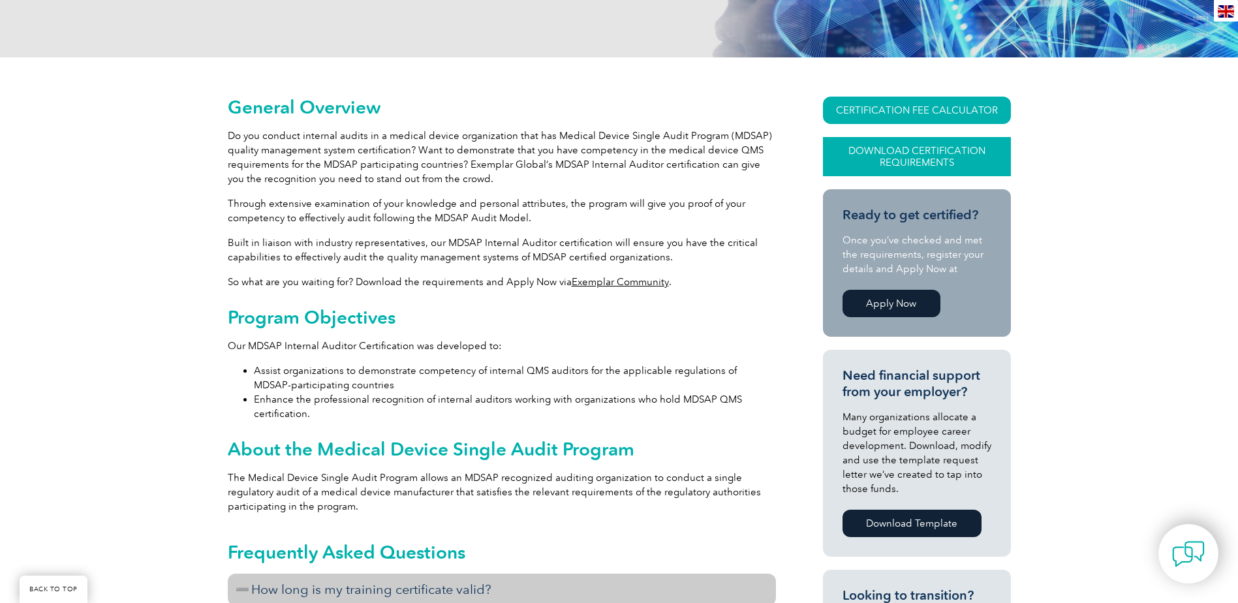
click at [945, 148] on link "Download Certification Requirements" at bounding box center [917, 156] width 188 height 39
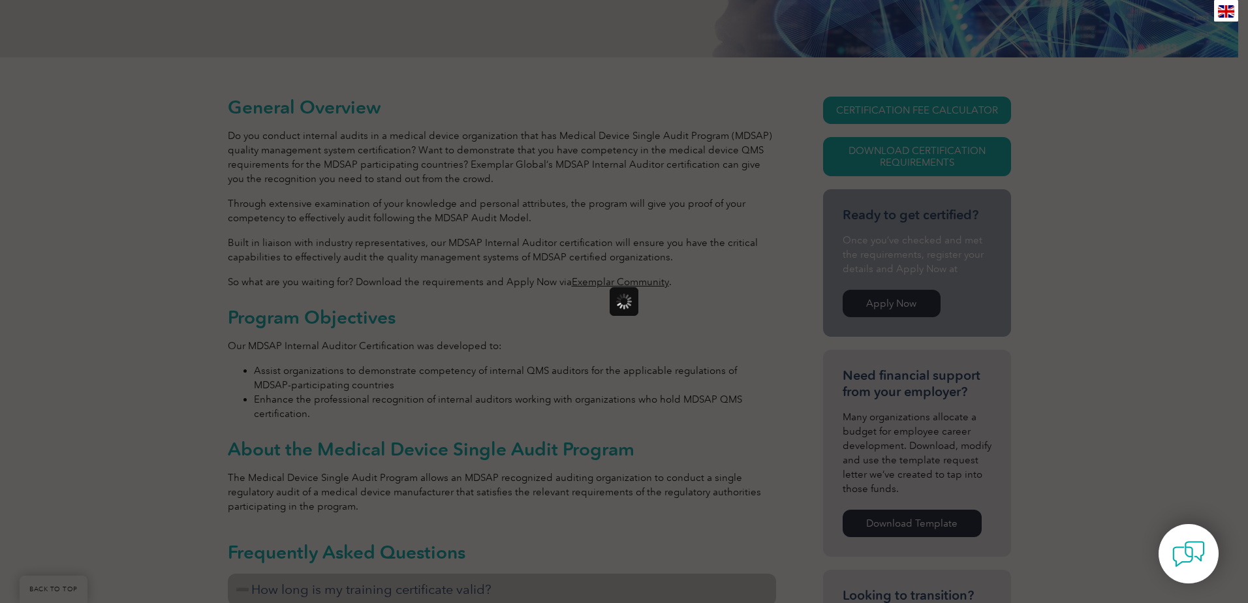
scroll to position [0, 0]
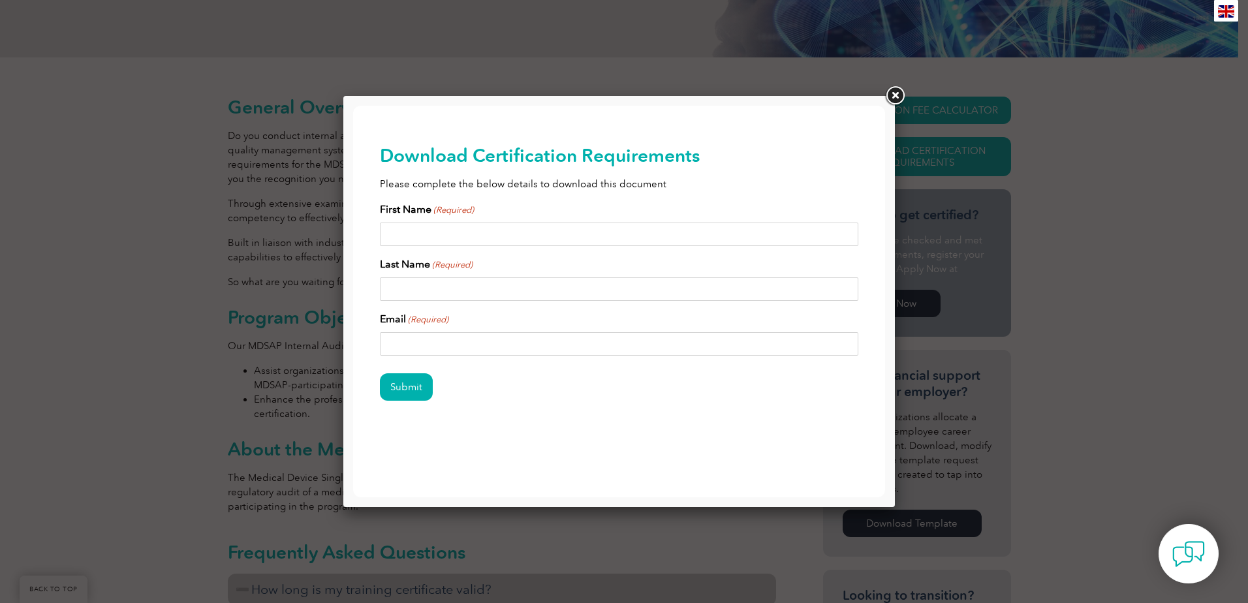
click at [473, 238] on input "First Name (Required)" at bounding box center [619, 235] width 479 height 24
type input "[PERSON_NAME]"
type input "[EMAIL_ADDRESS][DOMAIN_NAME]"
click at [430, 288] on input "[PERSON_NAME]" at bounding box center [619, 289] width 479 height 24
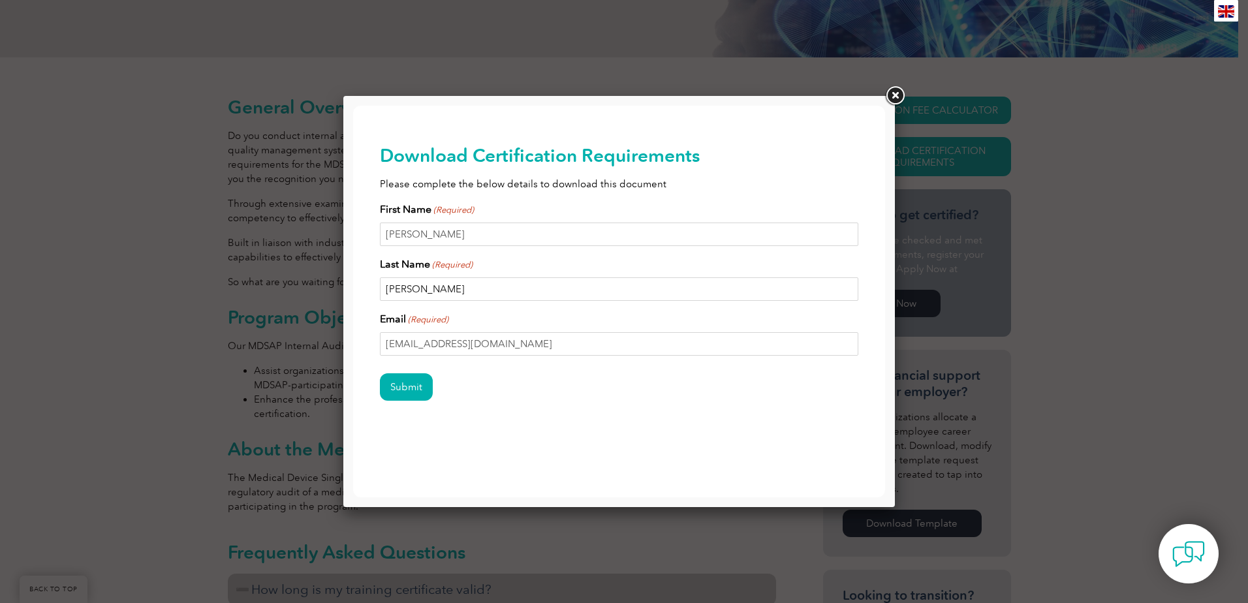
type input "[PERSON_NAME]"
click at [409, 385] on input "Submit" at bounding box center [406, 386] width 53 height 27
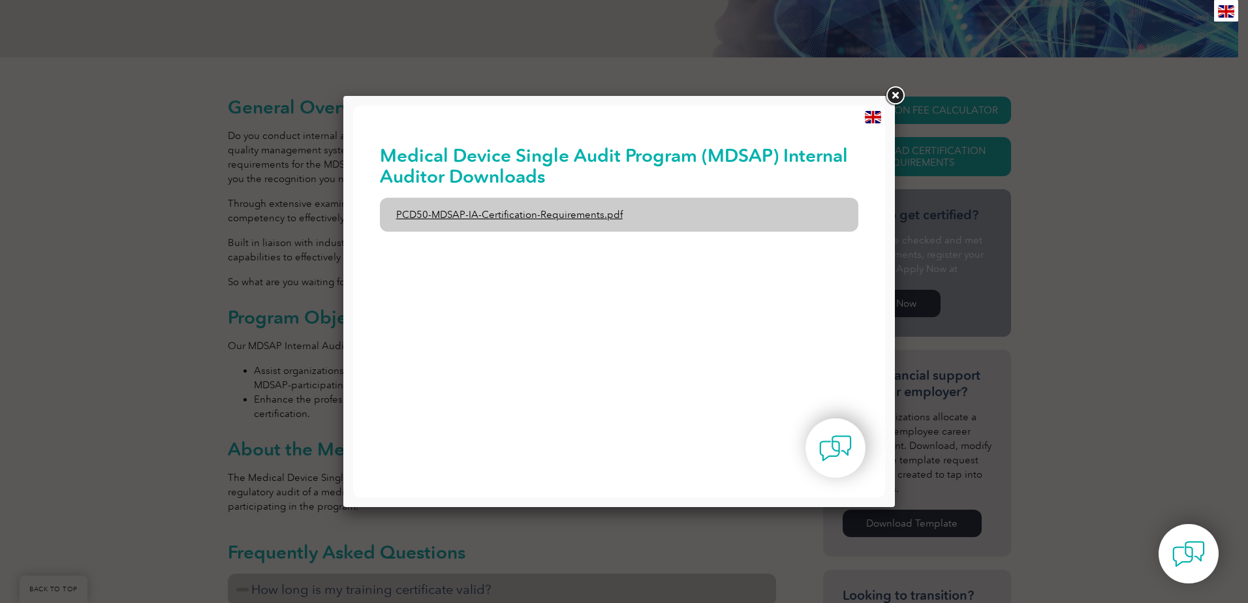
click at [571, 215] on link "PCD50-MDSAP-IA-Certification-Requirements.pdf" at bounding box center [619, 215] width 479 height 34
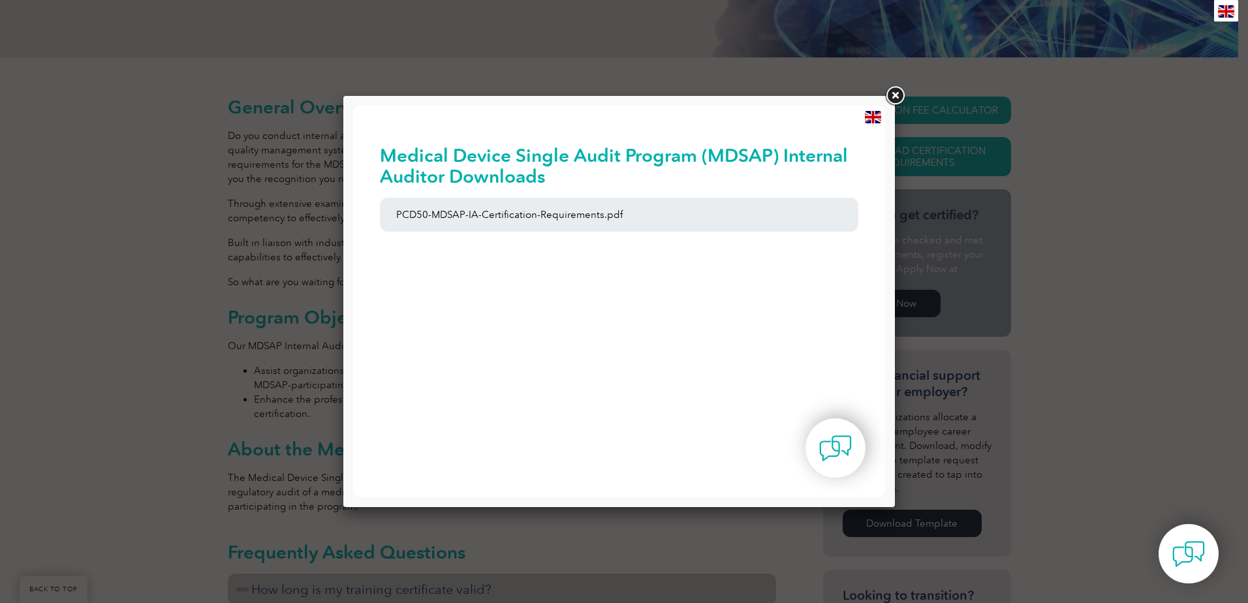
click at [892, 97] on link at bounding box center [895, 96] width 24 height 24
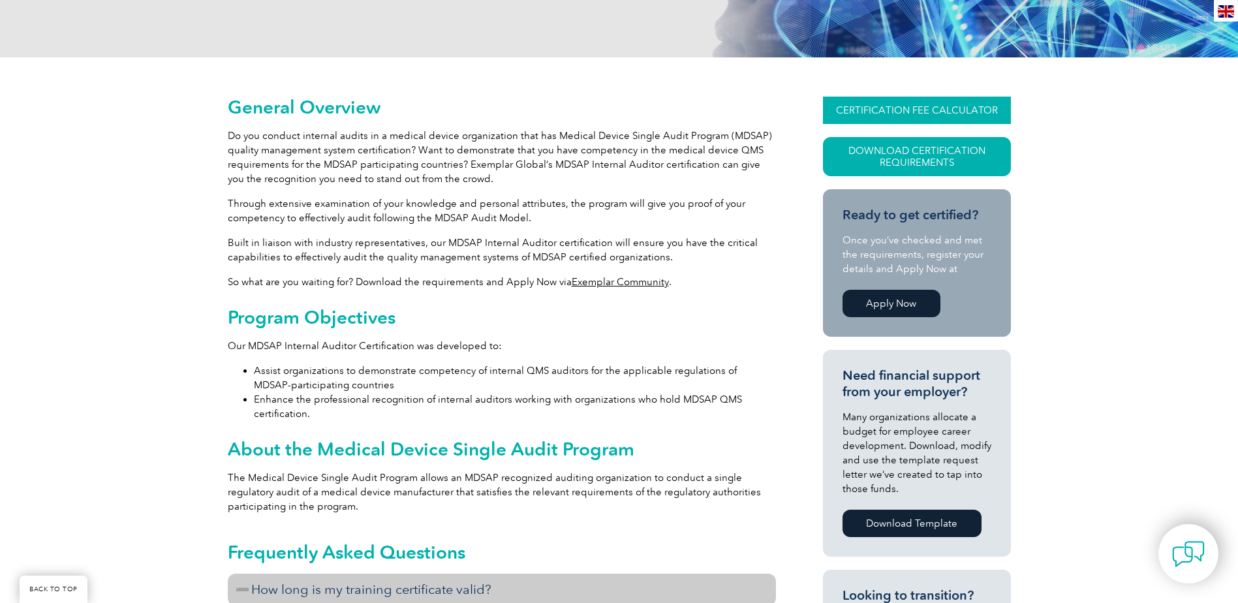
click at [896, 106] on link "CERTIFICATION FEE CALCULATOR" at bounding box center [917, 110] width 188 height 27
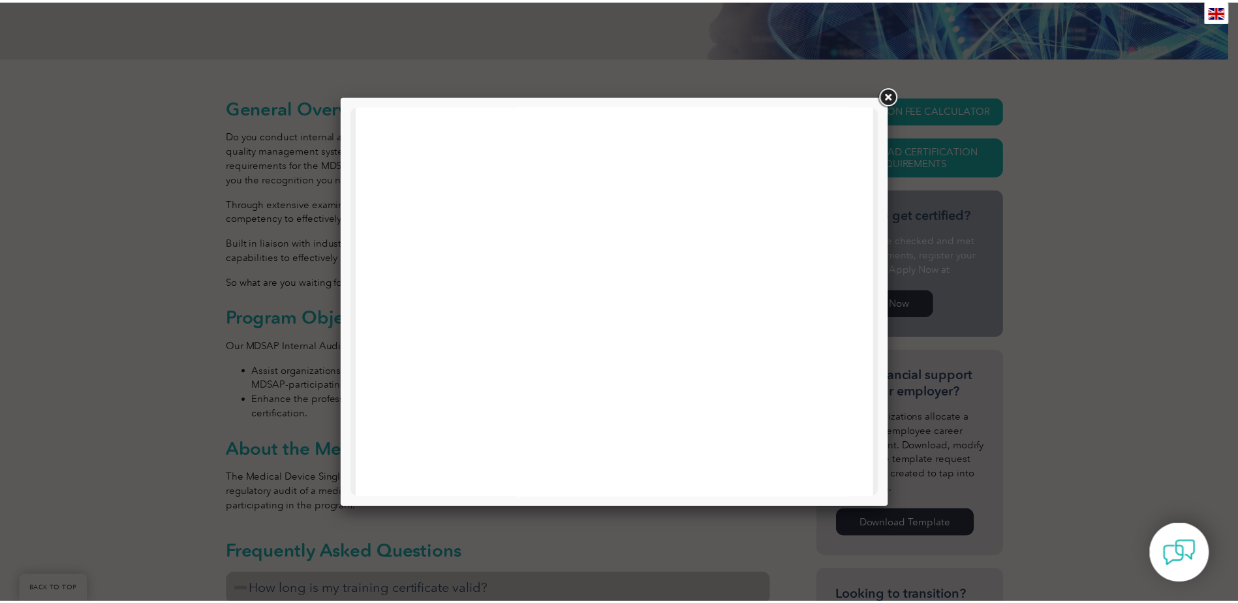
scroll to position [166, 0]
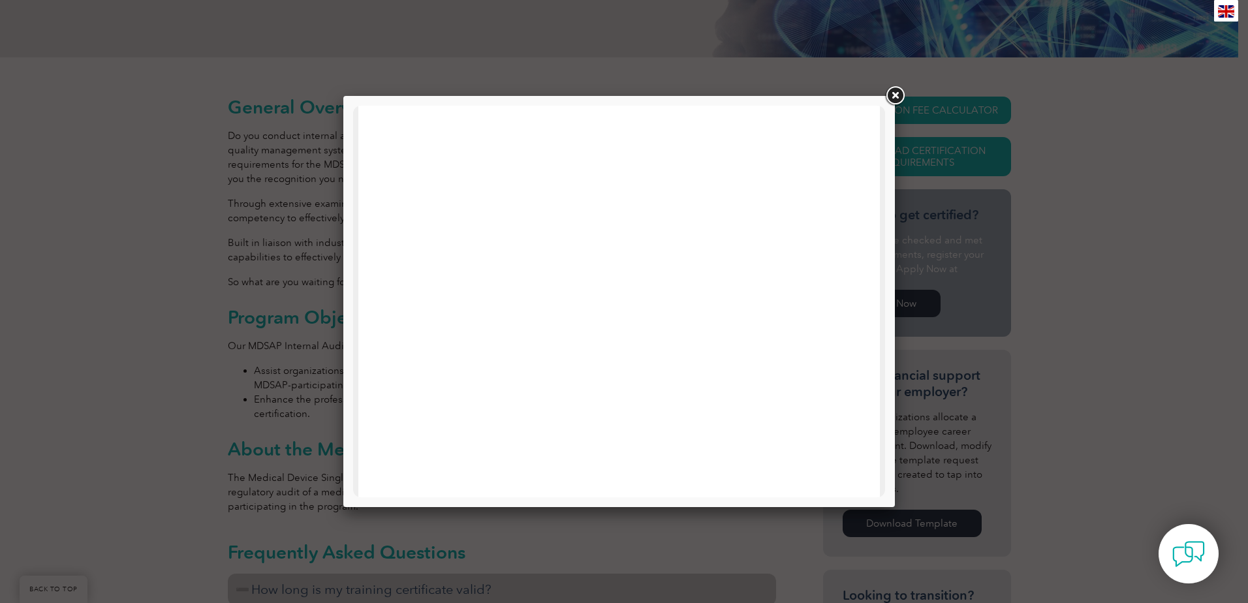
click at [894, 95] on link at bounding box center [895, 96] width 24 height 24
